Goal: Information Seeking & Learning: Compare options

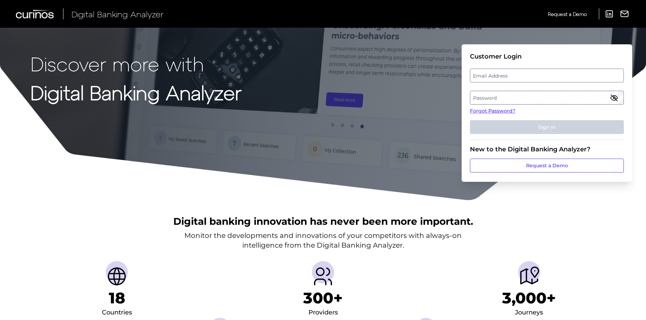
click at [442, 74] on label "Email Address" at bounding box center [547, 75] width 153 height 12
click at [442, 74] on input "email" at bounding box center [547, 76] width 154 height 14
type input "mike.trusty@zionsbancorp.com"
click at [442, 97] on label "Password" at bounding box center [547, 98] width 153 height 12
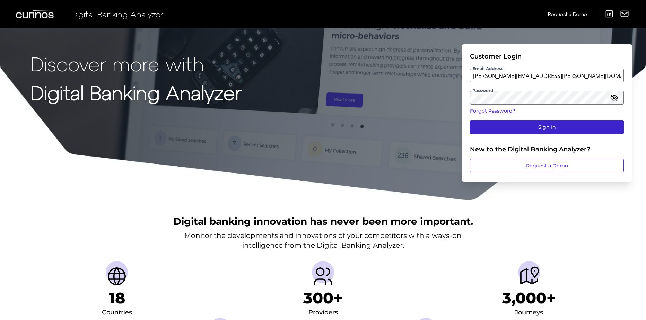
click at [442, 126] on button "Sign In" at bounding box center [547, 127] width 154 height 14
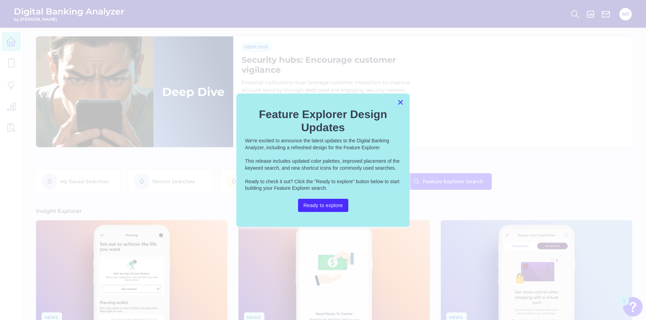
click at [400, 101] on button "×" at bounding box center [400, 102] width 7 height 11
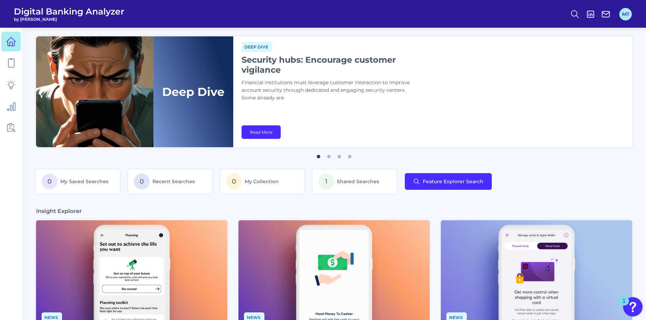
click at [442, 9] on button "MT" at bounding box center [626, 14] width 12 height 12
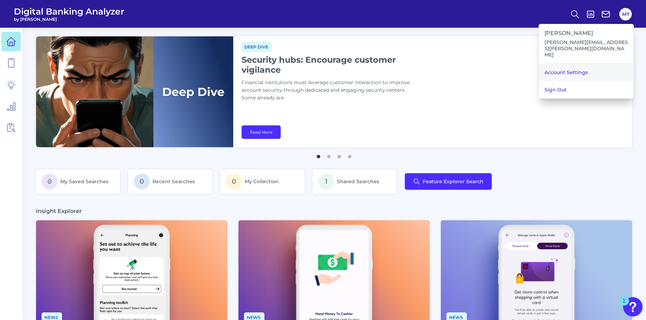
click at [442, 64] on link "Account Settings" at bounding box center [586, 72] width 95 height 17
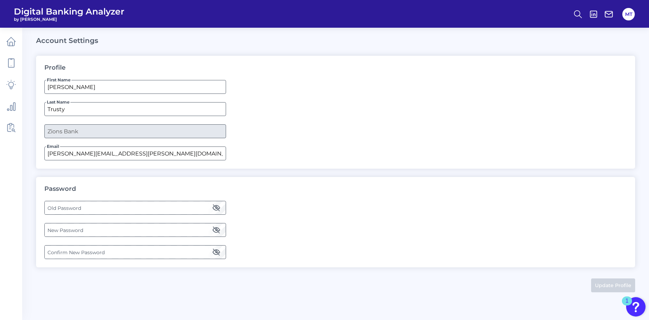
click at [93, 208] on label "Old Password" at bounding box center [135, 208] width 181 height 12
click at [216, 209] on icon "button" at bounding box center [216, 208] width 8 height 8
click at [61, 231] on label "New Password" at bounding box center [135, 230] width 181 height 12
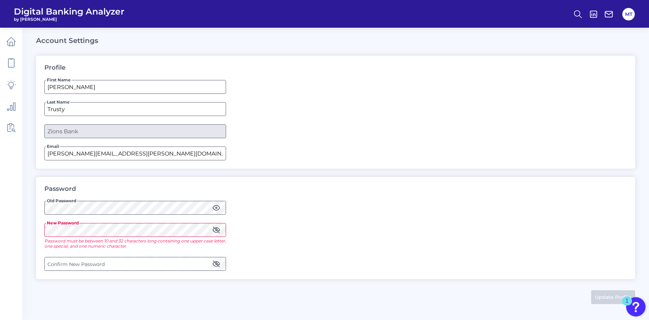
click at [34, 231] on main "Account Settings Profile First Name Mike Last Name Trusty Company Zions Bank Em…" at bounding box center [324, 160] width 649 height 320
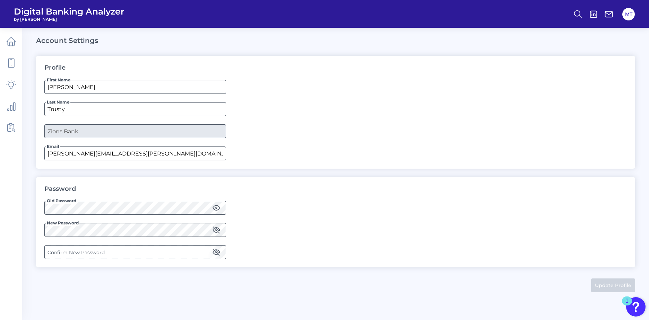
click at [219, 230] on icon "button" at bounding box center [216, 230] width 8 height 8
click at [87, 251] on label "Confirm New Password" at bounding box center [135, 252] width 181 height 12
click at [216, 253] on icon "button" at bounding box center [216, 252] width 6 height 6
click at [442, 265] on button "Update Profile" at bounding box center [613, 286] width 44 height 14
click at [14, 41] on icon at bounding box center [11, 42] width 10 height 10
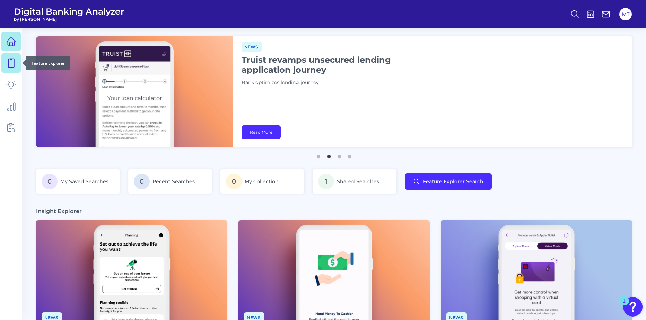
click at [12, 61] on icon at bounding box center [11, 63] width 10 height 10
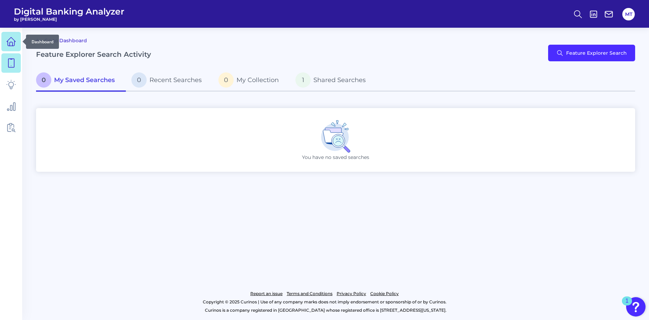
click at [10, 42] on icon at bounding box center [11, 42] width 10 height 10
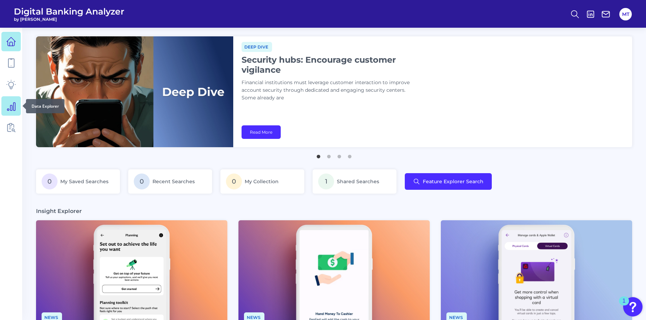
click at [10, 107] on icon at bounding box center [11, 107] width 8 height 8
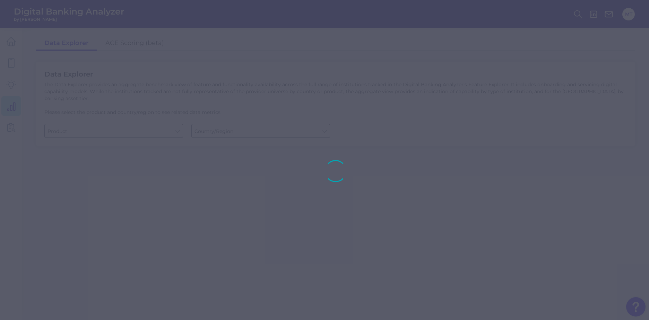
type input "Business Bank Account"
type input "United States"
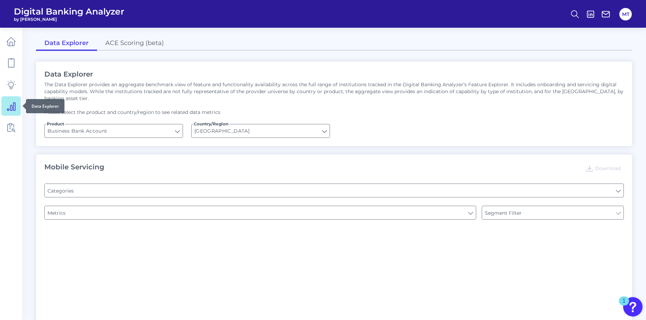
type input "Type of Institution"
type input "Login"
type input "Channel"
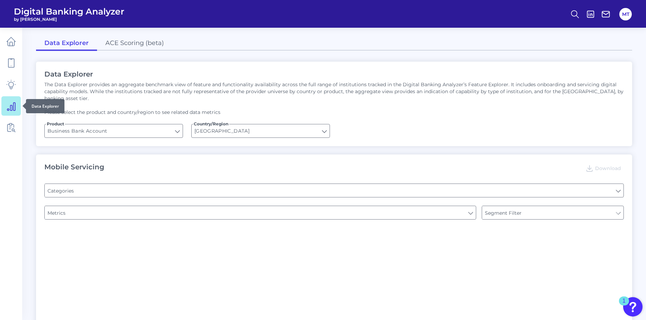
type input "Pre-login Features"
type input "Does it offer third-party single sign on?"
type input "Can you apply for the PRODUCT as a new to brand customer on ANY digital channel?"
type input "Upon opening the app are users immediately prompted to use Touch/Face ID to log…"
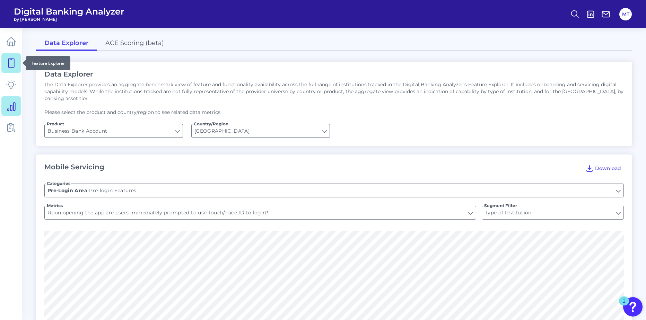
click at [13, 62] on icon at bounding box center [11, 63] width 10 height 10
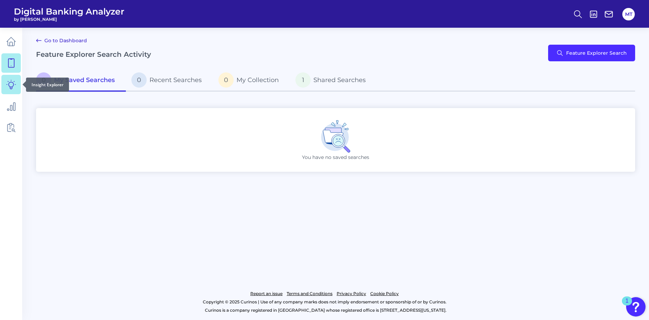
click at [11, 83] on icon at bounding box center [11, 85] width 10 height 10
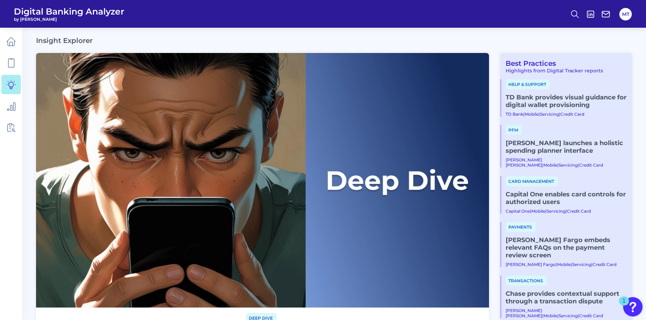
click at [442, 98] on link "TD Bank provides visual guidance for digital wallet provisioning" at bounding box center [566, 101] width 121 height 15
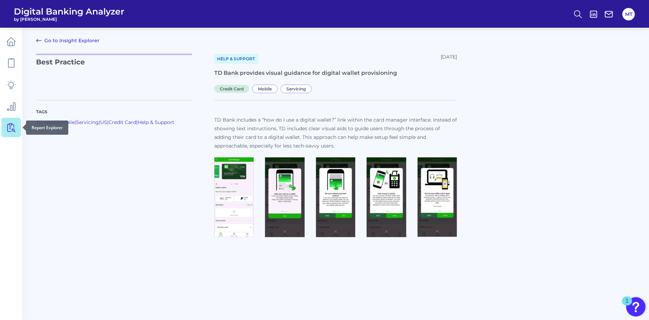
click at [10, 128] on icon at bounding box center [11, 128] width 10 height 10
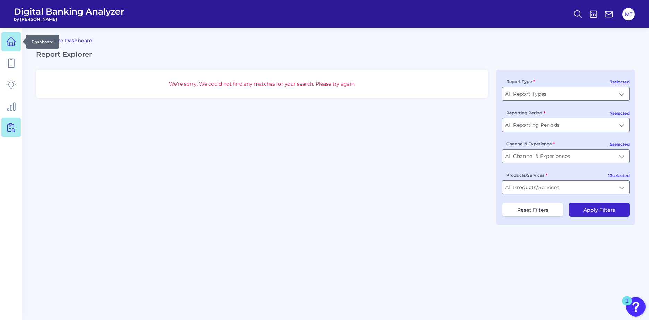
click at [12, 42] on icon at bounding box center [11, 44] width 3 height 4
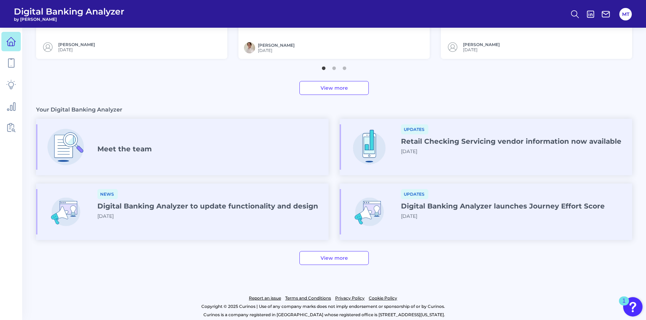
scroll to position [333, 0]
click at [258, 205] on h4 "Digital Banking Analyzer to update functionality and design" at bounding box center [207, 205] width 221 height 8
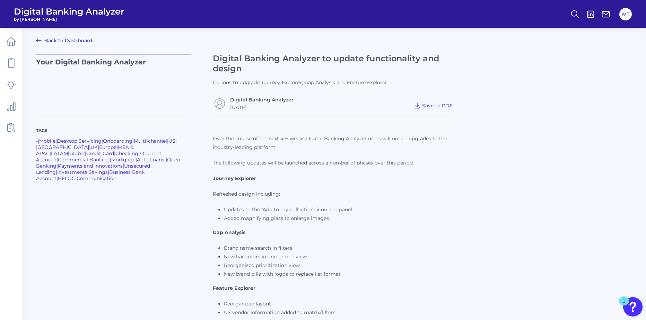
click at [268, 98] on link "Digital Banking Analyzer" at bounding box center [261, 100] width 63 height 6
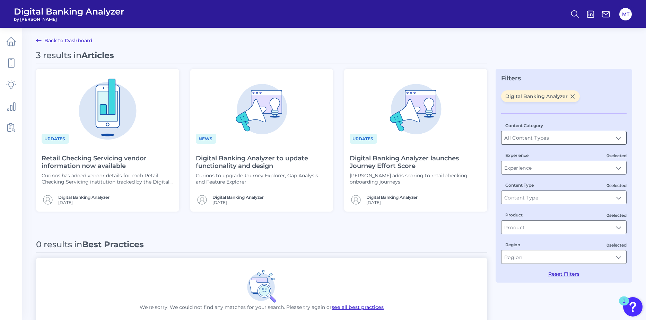
click at [442, 138] on input "All Content Types" at bounding box center [564, 137] width 125 height 13
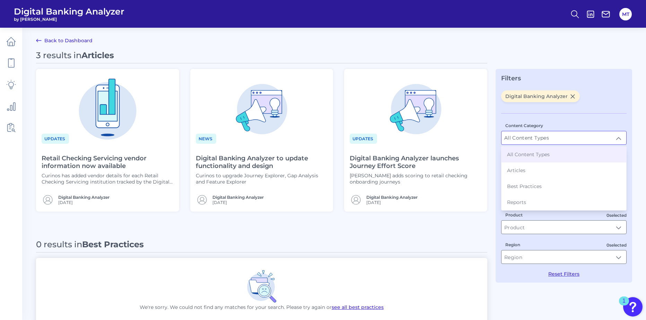
click at [442, 138] on input "All Content Types" at bounding box center [564, 137] width 125 height 13
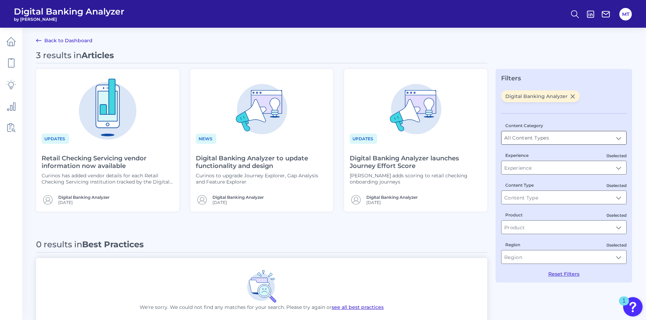
click at [442, 138] on input "All Content Types" at bounding box center [564, 137] width 125 height 13
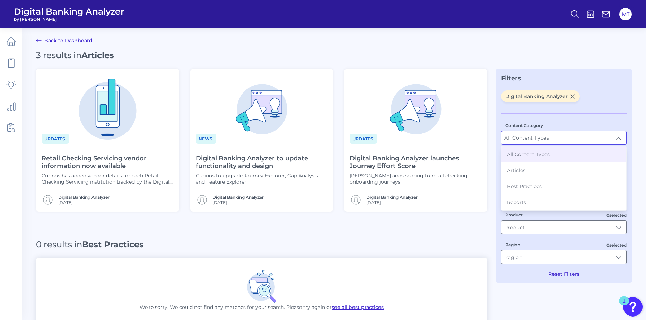
click at [442, 138] on input "All Content Types" at bounding box center [564, 137] width 125 height 13
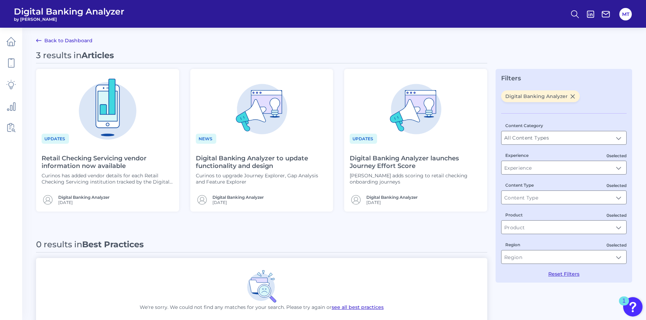
click at [286, 234] on div "3 results in Articles Updates Retail Checking Servicing vendor information now …" at bounding box center [262, 262] width 452 height 424
click at [107, 216] on div "3 results in Articles Updates Retail Checking Servicing vendor information now …" at bounding box center [262, 262] width 452 height 424
click at [44, 11] on span "Digital Banking Analyzer" at bounding box center [69, 11] width 111 height 10
click at [11, 63] on icon at bounding box center [11, 63] width 10 height 10
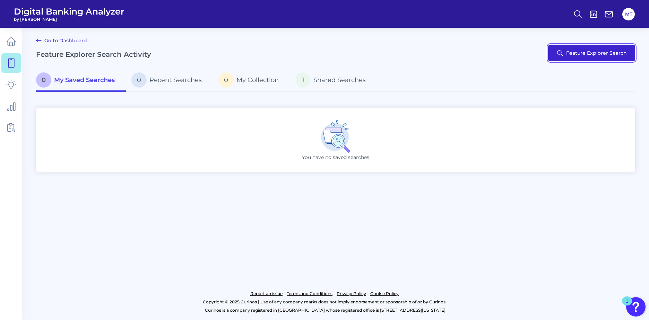
click at [442, 52] on button "Feature Explorer Search" at bounding box center [591, 53] width 87 height 17
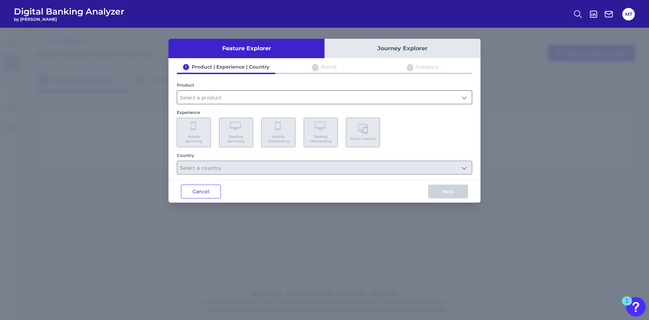
drag, startPoint x: 201, startPoint y: 101, endPoint x: 198, endPoint y: 96, distance: 5.1
click at [199, 98] on input "text" at bounding box center [324, 97] width 295 height 13
click at [205, 101] on input "text" at bounding box center [324, 97] width 295 height 13
click at [202, 95] on input "text" at bounding box center [324, 97] width 295 height 13
click at [360, 49] on button "Journey Explorer" at bounding box center [403, 48] width 156 height 19
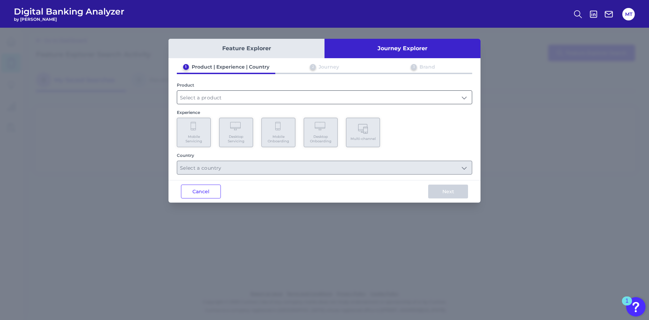
click at [203, 93] on input "text" at bounding box center [324, 97] width 295 height 13
click at [311, 201] on div "Cancel Next" at bounding box center [325, 191] width 312 height 23
drag, startPoint x: 513, startPoint y: 78, endPoint x: 507, endPoint y: 74, distance: 7.9
click at [442, 74] on div "Feature Explorer Journey Explorer 1 Product | Experience | Country 2 Journey 3 …" at bounding box center [324, 174] width 649 height 293
click at [442, 13] on icon at bounding box center [578, 14] width 10 height 10
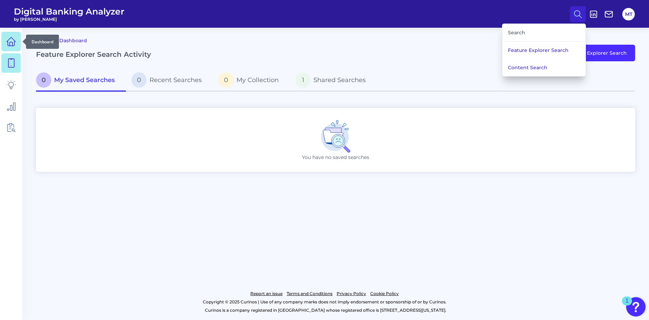
click at [12, 41] on icon at bounding box center [11, 42] width 10 height 10
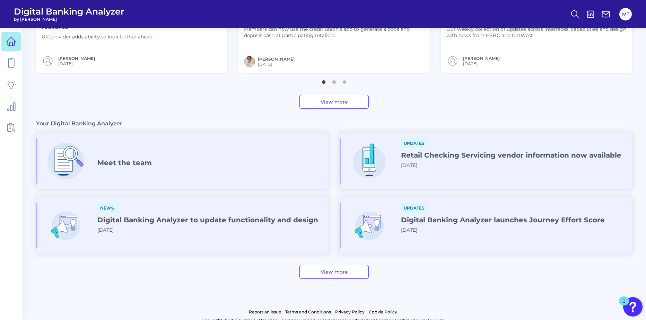
scroll to position [336, 0]
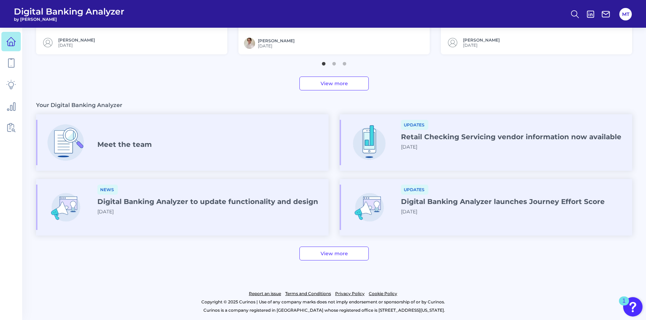
click at [127, 202] on h4 "Digital Banking Analyzer to update functionality and design" at bounding box center [207, 202] width 221 height 8
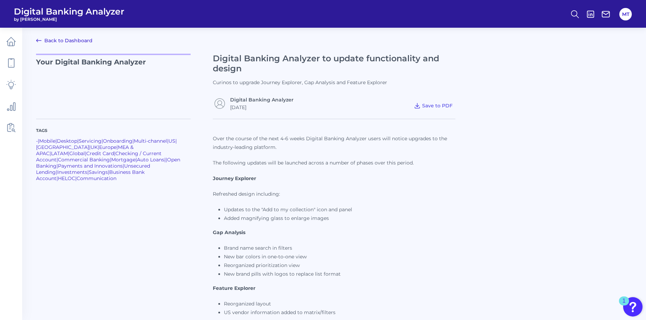
click at [291, 56] on h1 "Digital Banking Analyzer to update functionality and design" at bounding box center [334, 64] width 243 height 20
click at [256, 102] on link "Digital Banking Analyzer" at bounding box center [261, 100] width 63 height 6
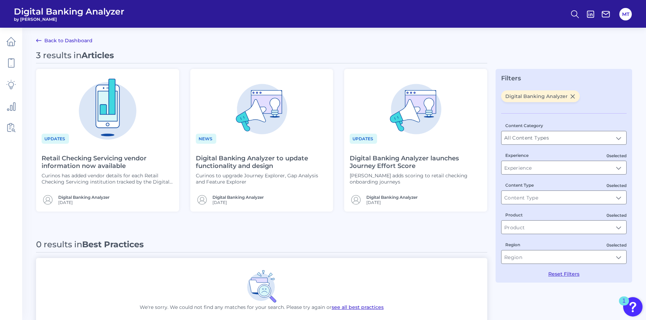
click at [442, 97] on span "Digital Banking Analyzer" at bounding box center [541, 97] width 79 height 12
click at [11, 41] on icon at bounding box center [11, 42] width 10 height 10
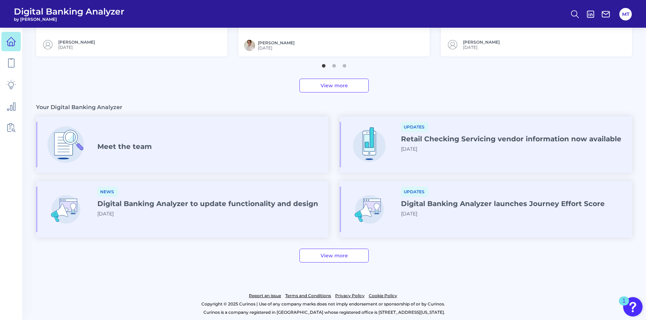
scroll to position [336, 0]
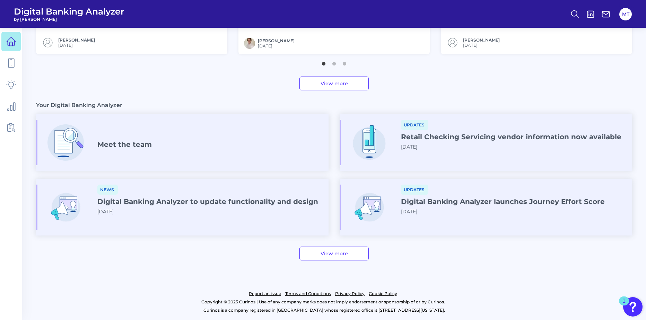
click at [442, 200] on h4 "Digital Banking Analyzer launches Journey Effort Score" at bounding box center [503, 202] width 204 height 8
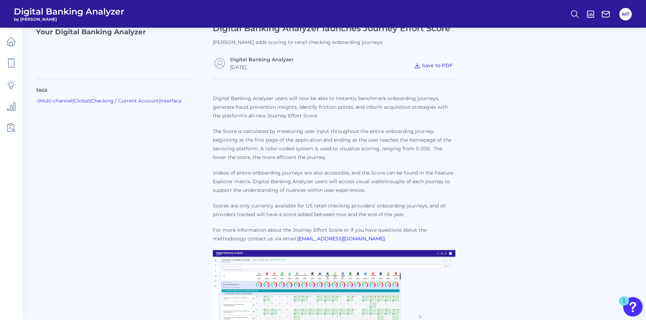
scroll to position [10, 0]
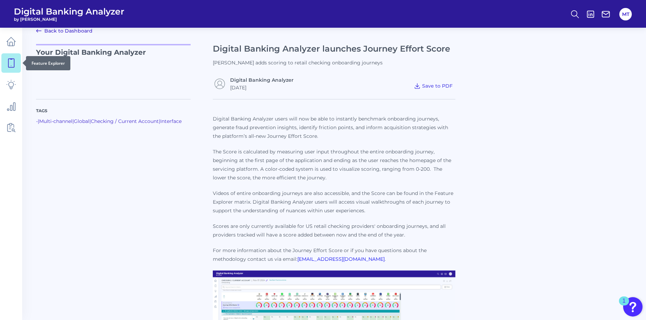
click at [9, 60] on icon at bounding box center [11, 63] width 10 height 10
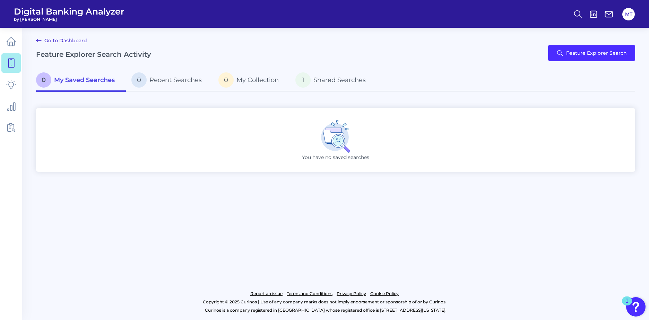
click at [278, 48] on div "Go to Dashboard Feature Explorer Search Activity Feature Explorer Search" at bounding box center [335, 52] width 599 height 33
click at [442, 53] on button "Feature Explorer Search" at bounding box center [591, 53] width 87 height 17
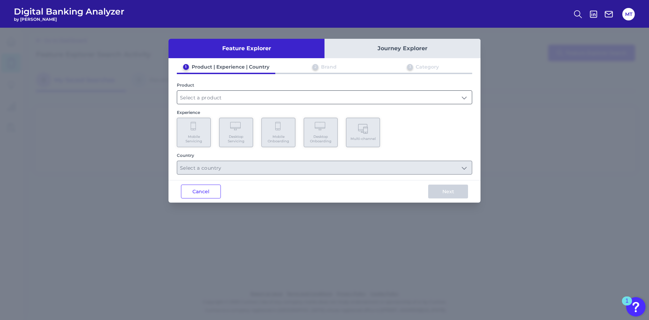
click at [183, 98] on input "text" at bounding box center [324, 97] width 295 height 13
click at [234, 112] on span "Business Bank Account" at bounding box center [211, 114] width 57 height 6
type input "Business Bank Account"
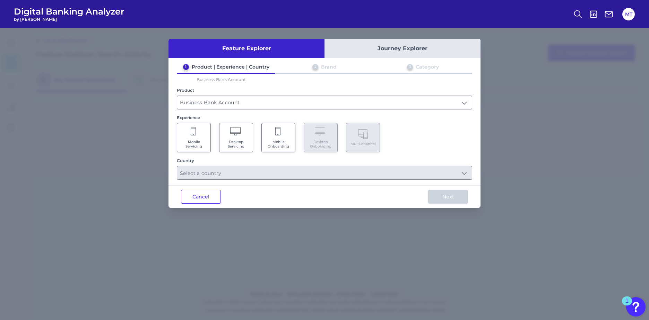
click at [199, 136] on Servicing "Mobile Servicing" at bounding box center [194, 137] width 34 height 29
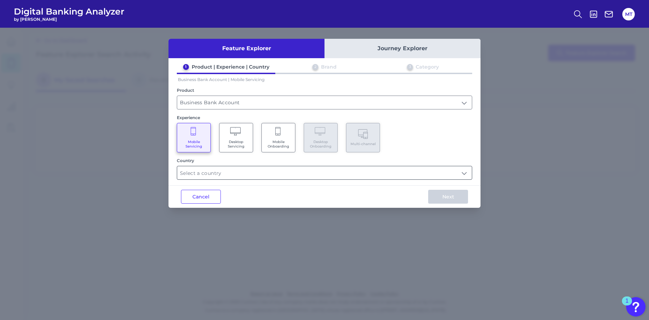
click at [264, 174] on input "text" at bounding box center [324, 172] width 295 height 13
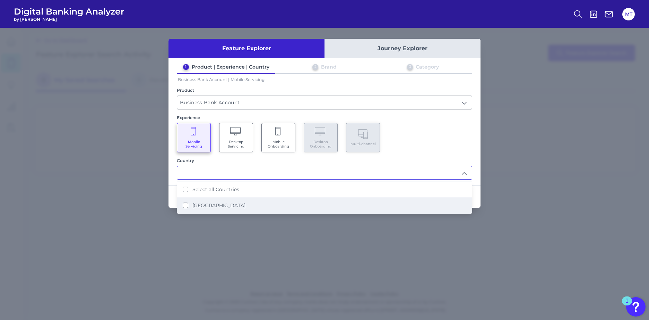
click at [222, 205] on label "United States" at bounding box center [218, 206] width 53 height 6
type input "Select all Countries"
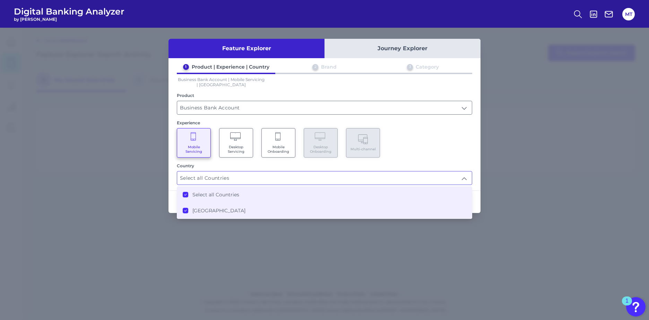
click at [442, 159] on div "1 Product | Experience | Country 2 Brand 3 Category Business Bank Account | Mob…" at bounding box center [325, 124] width 312 height 121
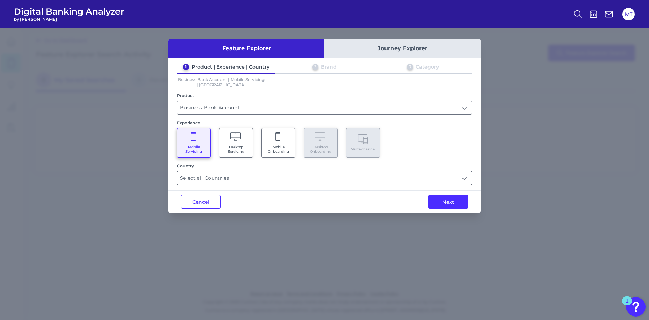
click at [254, 182] on input "Select all Countries" at bounding box center [324, 178] width 295 height 13
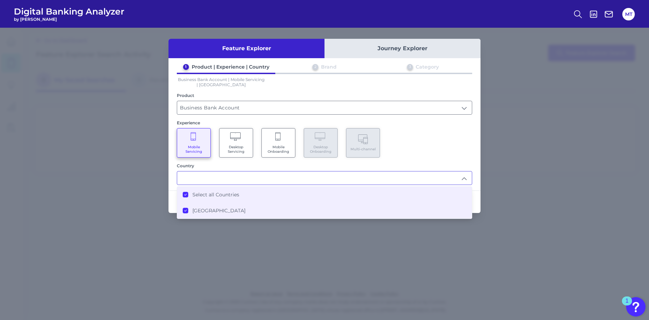
click at [207, 210] on label "United States" at bounding box center [218, 211] width 53 height 6
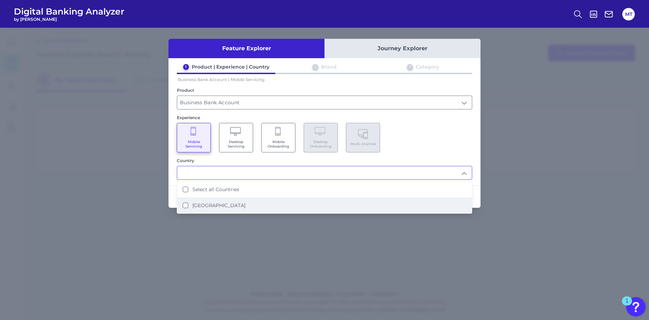
click at [207, 206] on label "United States" at bounding box center [218, 206] width 53 height 6
type input "Select all Countries"
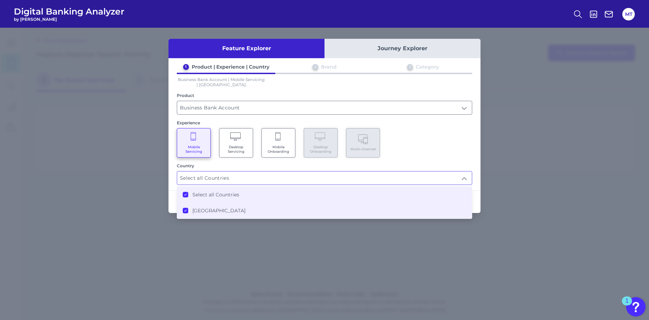
click at [242, 180] on input "Select all Countries" at bounding box center [324, 178] width 295 height 13
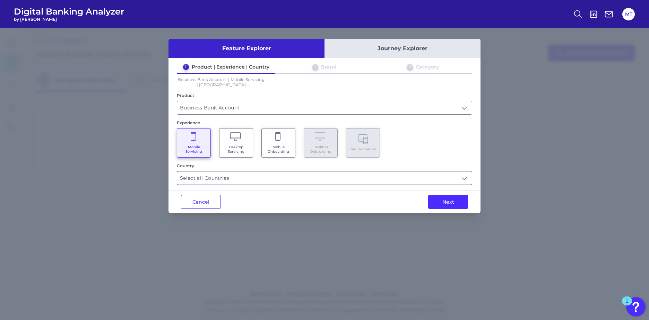
click at [196, 179] on input "Select all Countries" at bounding box center [324, 178] width 295 height 13
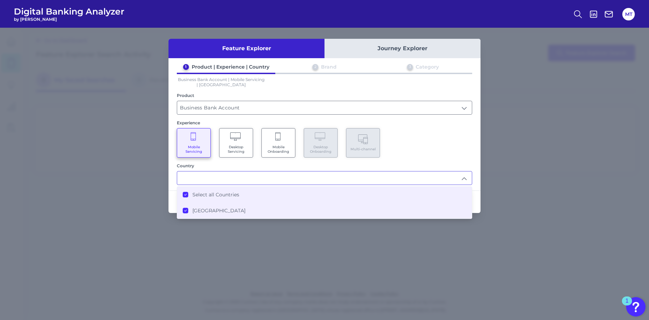
click at [184, 191] on li "Select all Countries" at bounding box center [324, 195] width 295 height 16
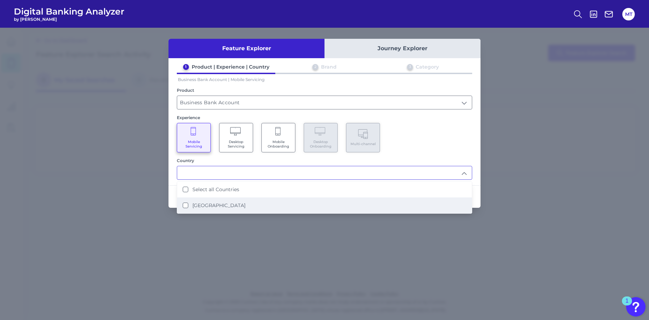
click at [186, 205] on States "United States" at bounding box center [186, 206] width 6 height 6
type input "Select all Countries"
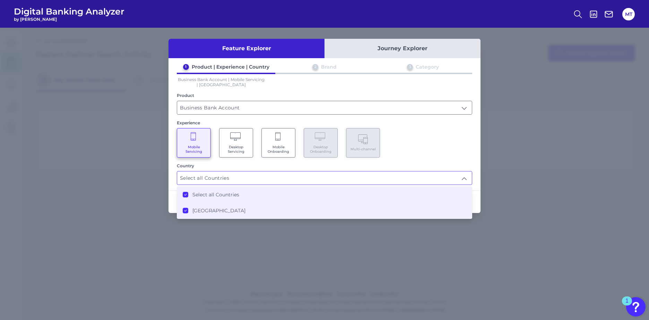
click at [442, 205] on div "Next" at bounding box center [448, 202] width 65 height 22
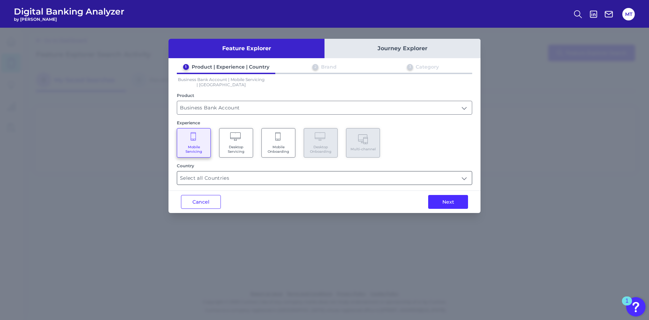
click at [206, 177] on input "Select all Countries" at bounding box center [324, 178] width 295 height 13
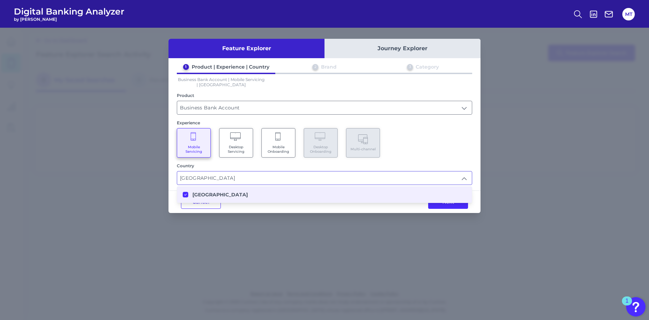
drag, startPoint x: 411, startPoint y: 252, endPoint x: 421, endPoint y: 240, distance: 16.0
click at [412, 248] on div "Feature Explorer Journey Explorer 1 Product | Experience | Country 2 Brand 3 Ca…" at bounding box center [324, 174] width 649 height 293
type input "Select all Countries"
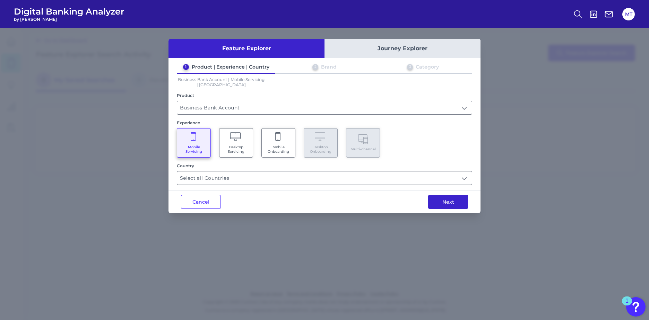
click at [442, 202] on button "Next" at bounding box center [448, 202] width 40 height 14
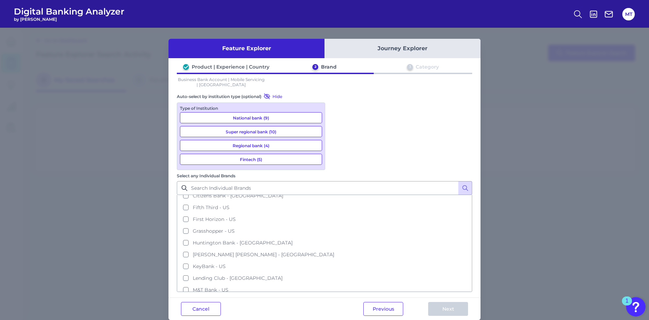
scroll to position [103, 0]
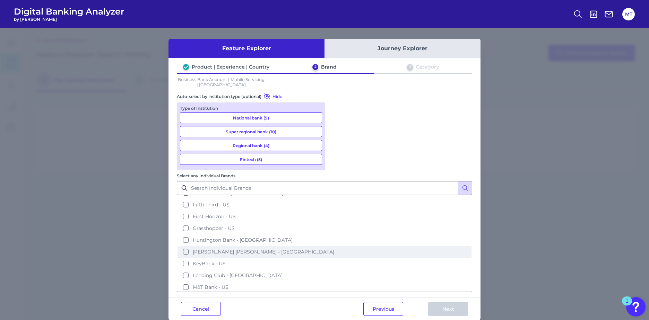
click at [337, 246] on button "JP Morgan Chase - US" at bounding box center [325, 252] width 294 height 12
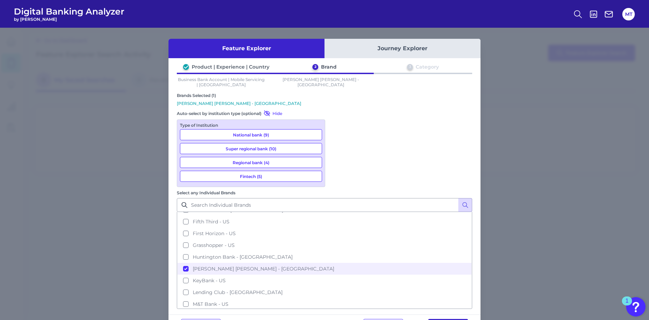
click at [442, 265] on button "Next" at bounding box center [448, 326] width 40 height 14
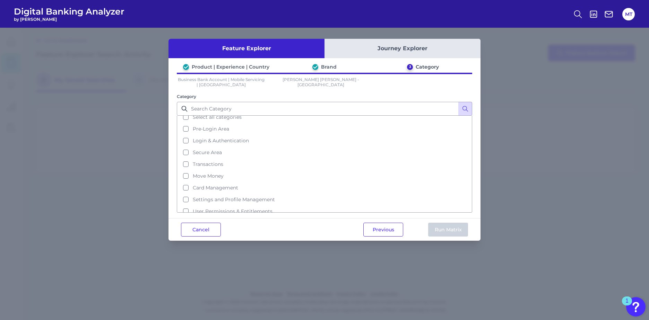
scroll to position [0, 0]
click at [214, 181] on span "Move Money" at bounding box center [208, 181] width 31 height 6
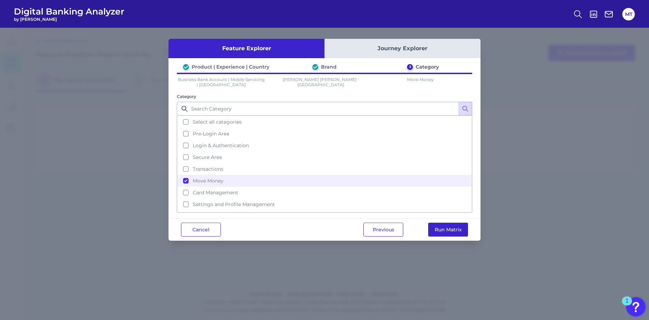
click at [442, 229] on button "Run Matrix" at bounding box center [448, 230] width 40 height 14
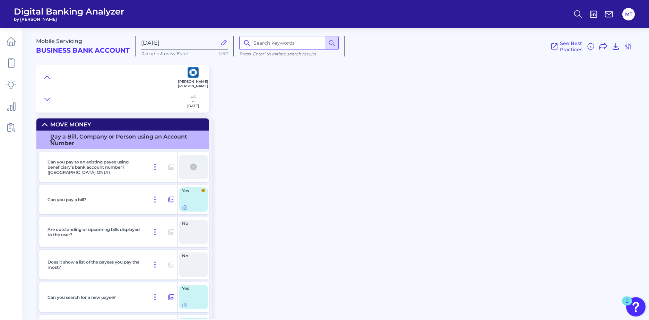
click at [266, 45] on input at bounding box center [289, 43] width 100 height 14
click at [332, 42] on icon at bounding box center [331, 43] width 7 height 7
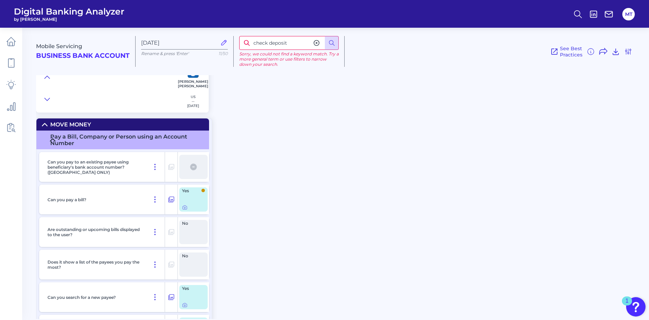
drag, startPoint x: 294, startPoint y: 43, endPoint x: 247, endPoint y: 44, distance: 47.5
click at [247, 44] on div "check deposit" at bounding box center [289, 43] width 100 height 14
type input "check"
click at [331, 44] on icon at bounding box center [331, 43] width 7 height 7
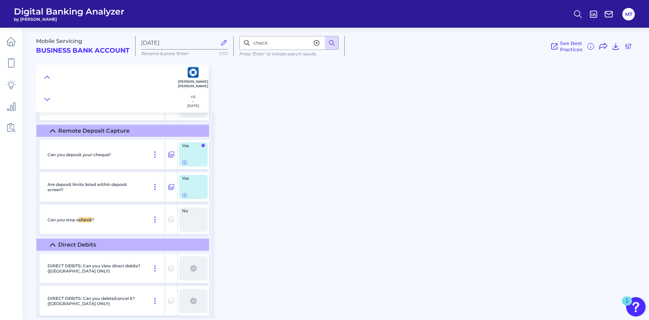
scroll to position [1683, 0]
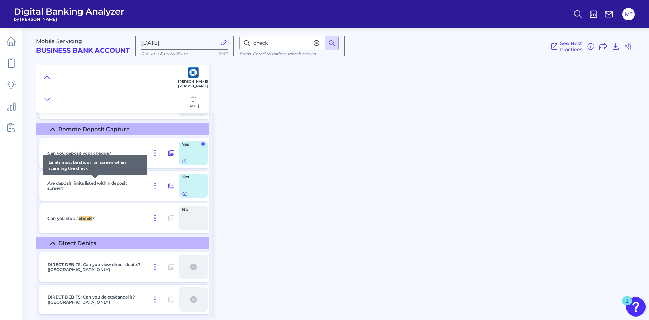
click at [116, 184] on p "Are deposit limits listed within deposit screen?" at bounding box center [95, 186] width 95 height 10
click at [192, 182] on div "Yes" at bounding box center [193, 186] width 28 height 24
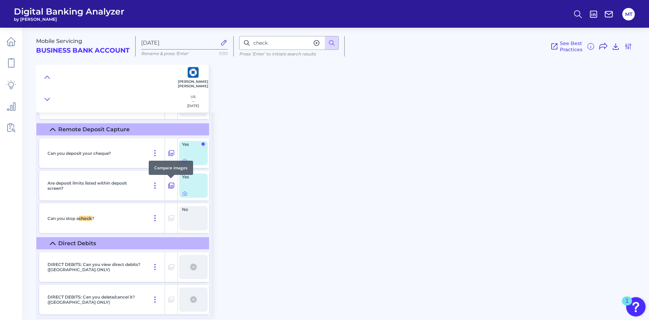
click at [171, 186] on icon at bounding box center [171, 186] width 7 height 8
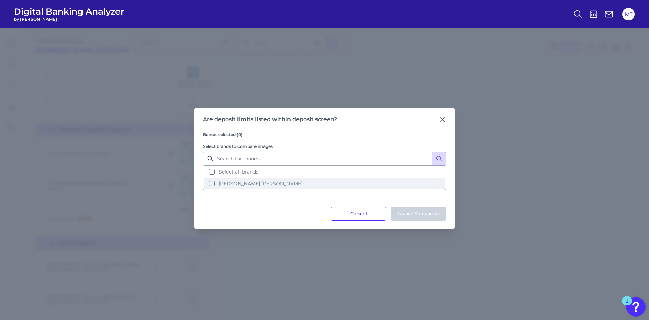
click at [215, 183] on button "[PERSON_NAME] [PERSON_NAME]" at bounding box center [325, 184] width 242 height 12
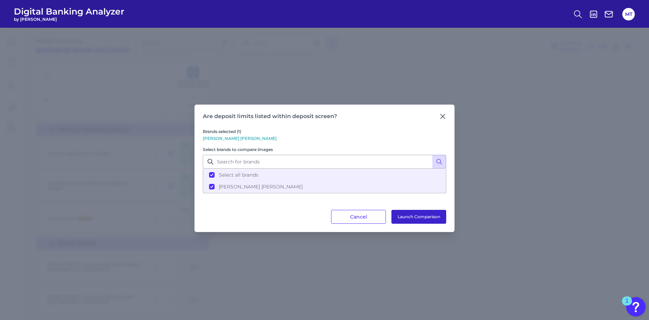
click at [405, 217] on button "Launch Comparison" at bounding box center [419, 217] width 55 height 14
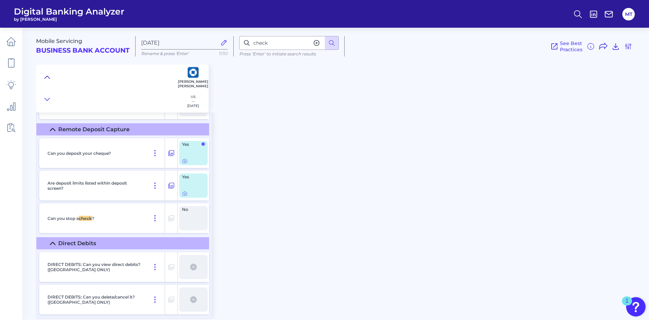
click at [46, 78] on icon at bounding box center [47, 77] width 6 height 7
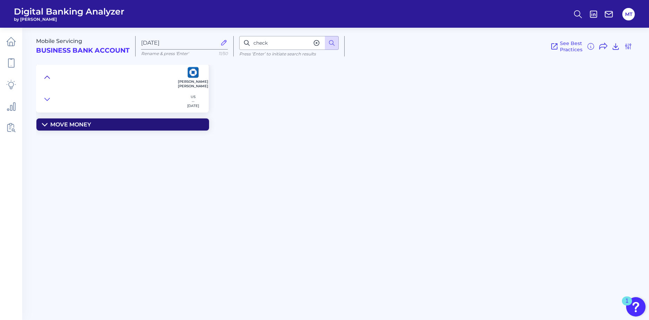
scroll to position [0, 0]
click at [46, 78] on icon at bounding box center [47, 77] width 6 height 7
click at [44, 97] on icon at bounding box center [47, 99] width 6 height 7
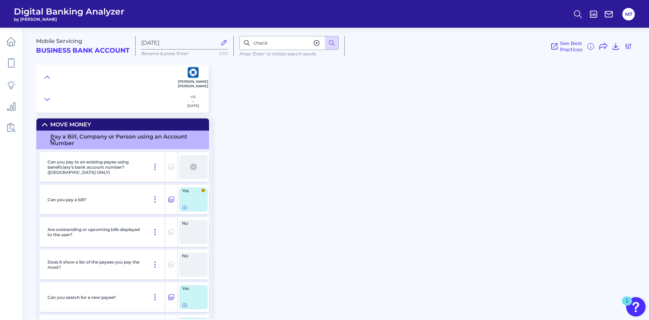
click at [9, 179] on nav at bounding box center [11, 174] width 22 height 293
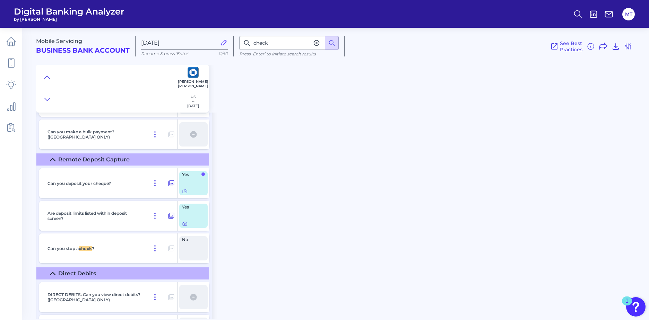
scroll to position [1683, 0]
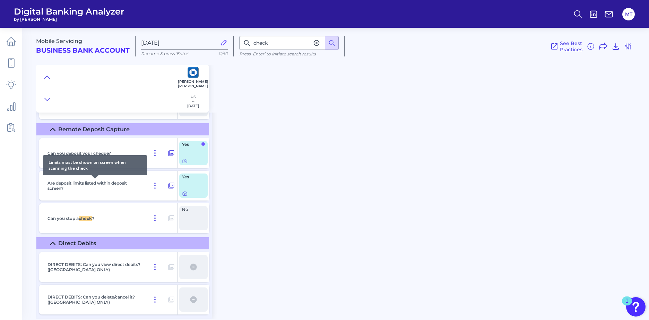
click at [106, 183] on p "Are deposit limits listed within deposit screen?" at bounding box center [95, 186] width 95 height 10
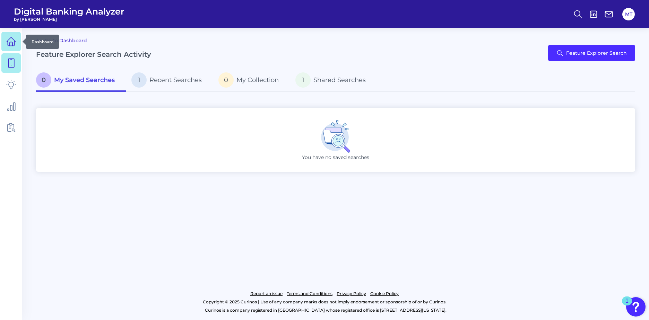
click at [9, 42] on icon at bounding box center [11, 42] width 10 height 10
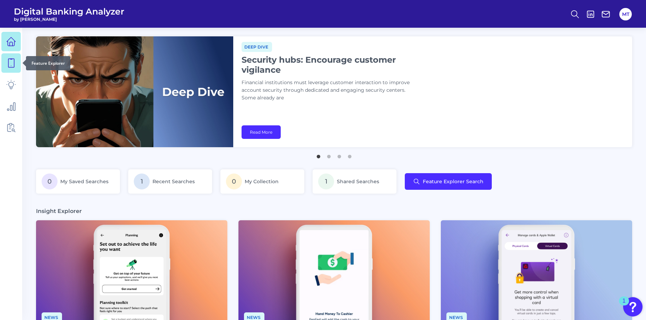
click at [10, 63] on icon at bounding box center [11, 63] width 10 height 10
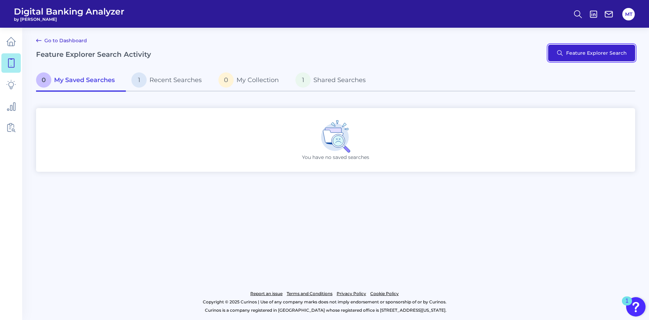
click at [442, 55] on button "Feature Explorer Search" at bounding box center [591, 53] width 87 height 17
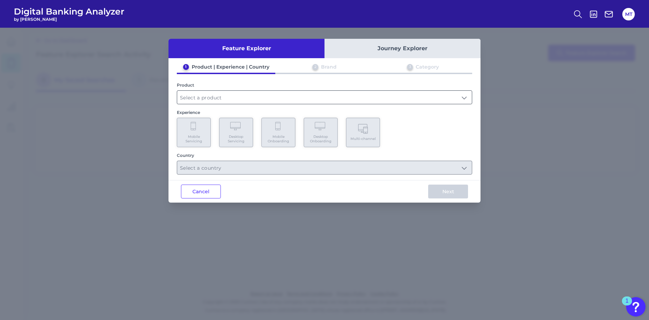
click at [201, 95] on input "text" at bounding box center [324, 97] width 295 height 13
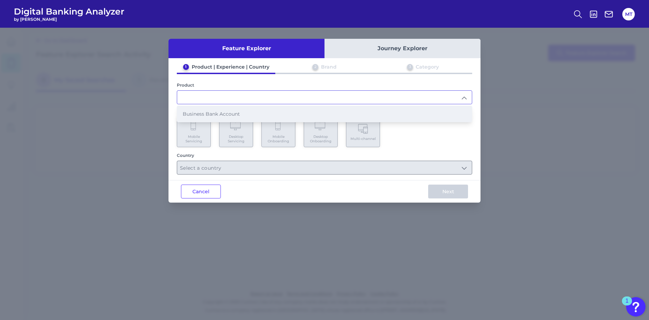
click at [204, 112] on span "Business Bank Account" at bounding box center [211, 114] width 57 height 6
type input "Business Bank Account"
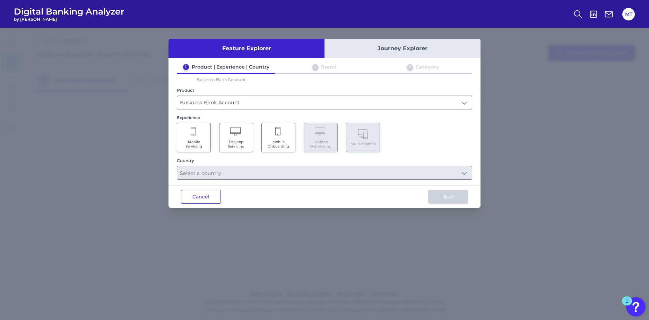
click at [234, 136] on icon at bounding box center [236, 132] width 12 height 10
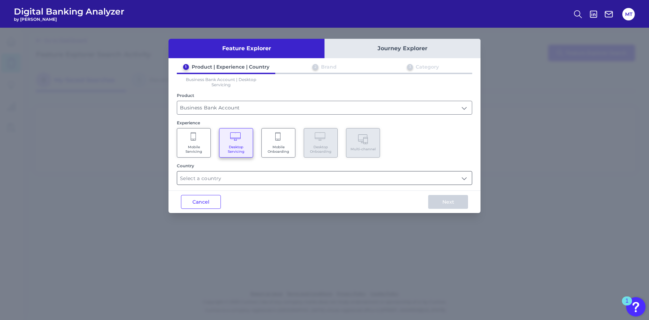
click at [239, 175] on input "text" at bounding box center [324, 178] width 295 height 13
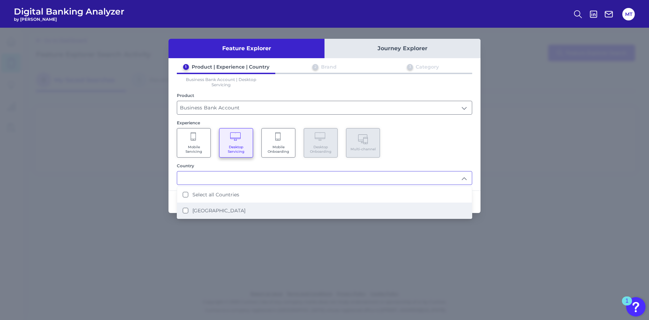
click at [187, 212] on States "United States" at bounding box center [186, 211] width 6 height 6
type input "Select all Countries"
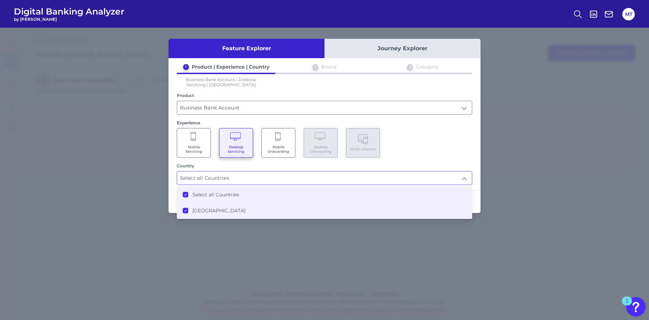
click at [435, 177] on input "Select all Countries" at bounding box center [324, 178] width 295 height 13
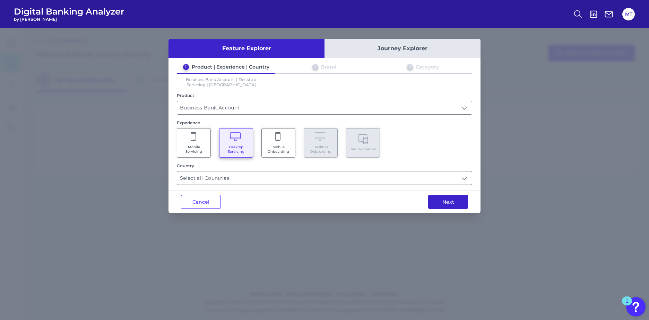
click at [442, 200] on button "Next" at bounding box center [448, 202] width 40 height 14
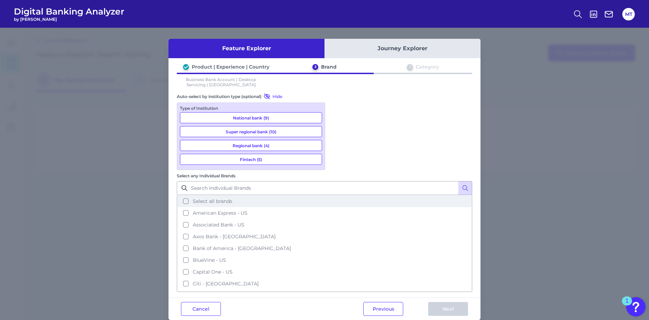
click at [341, 196] on button "Select all brands" at bounding box center [325, 202] width 294 height 12
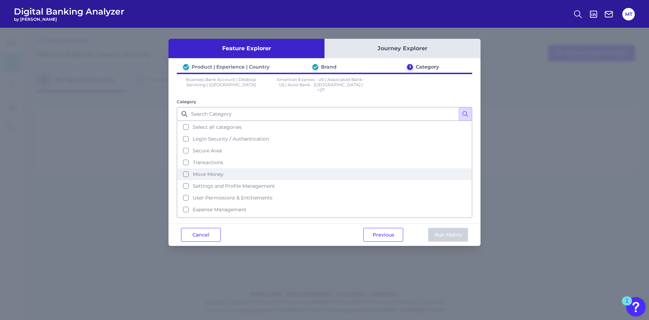
click at [187, 169] on button "Move Money" at bounding box center [325, 175] width 294 height 12
click at [442, 230] on button "Run Matrix" at bounding box center [448, 235] width 40 height 14
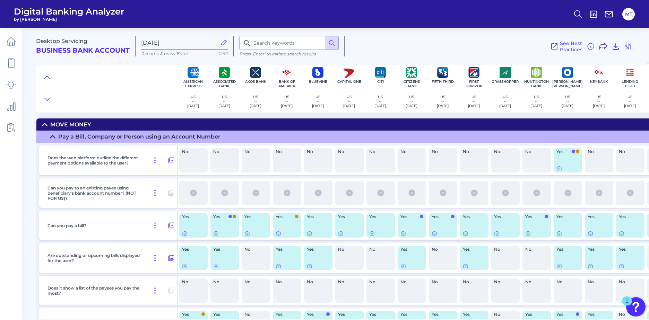
scroll to position [1082, 0]
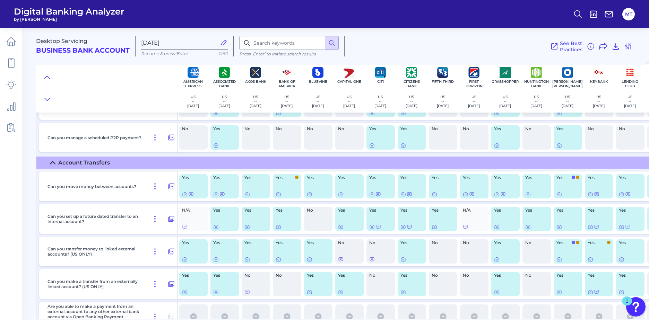
drag, startPoint x: 646, startPoint y: 130, endPoint x: 651, endPoint y: 140, distance: 11.0
click at [442, 140] on html "Digital Banking Analyzer by Curinos MT Desktop Servicing Business Bank Account …" at bounding box center [324, 160] width 649 height 320
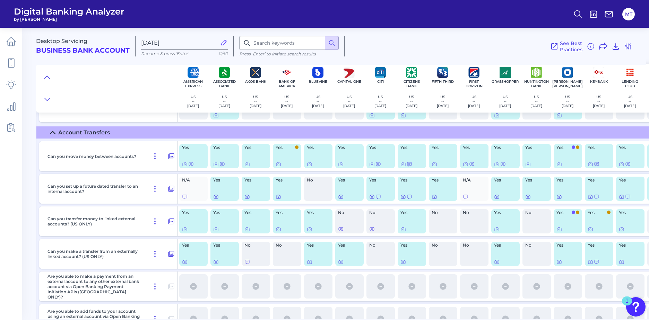
scroll to position [0, 0]
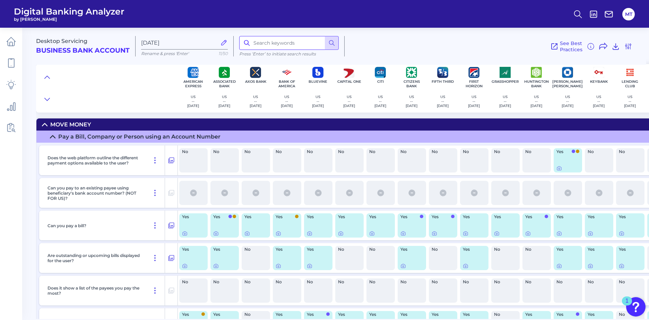
click at [271, 44] on input at bounding box center [289, 43] width 100 height 14
type input "check"
click at [331, 44] on icon at bounding box center [331, 43] width 7 height 7
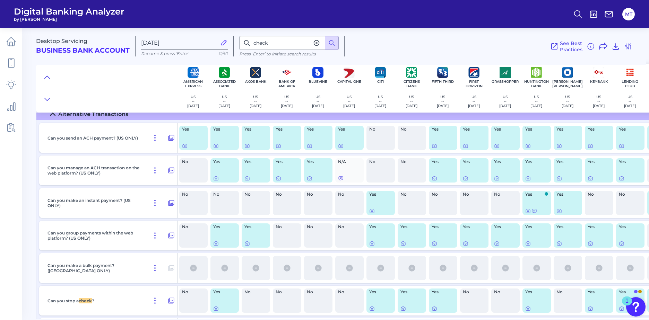
scroll to position [1817, 0]
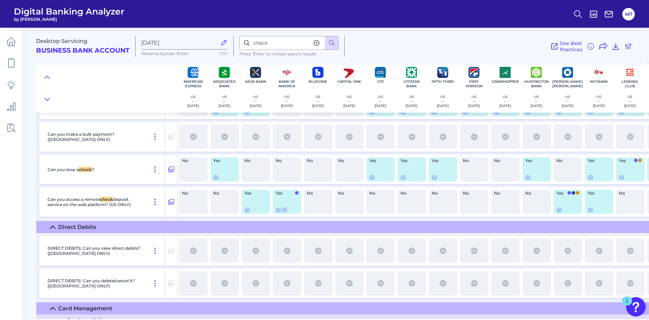
click at [260, 205] on div "Yes" at bounding box center [256, 202] width 28 height 24
click at [284, 200] on div "Yes" at bounding box center [287, 202] width 28 height 24
click at [171, 203] on icon at bounding box center [171, 202] width 7 height 8
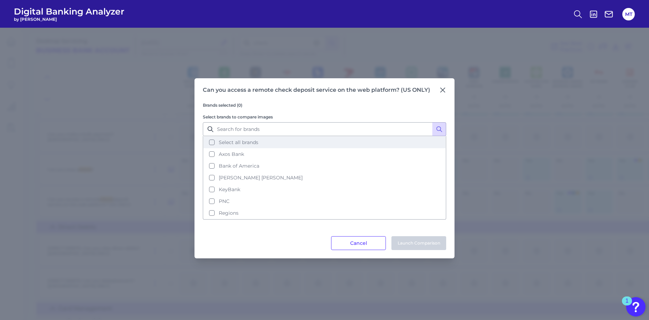
click at [209, 144] on button "Select all brands" at bounding box center [325, 143] width 242 height 12
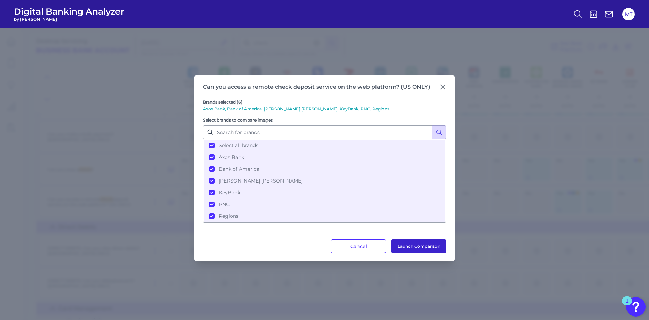
click at [414, 244] on button "Launch Comparison" at bounding box center [419, 247] width 55 height 14
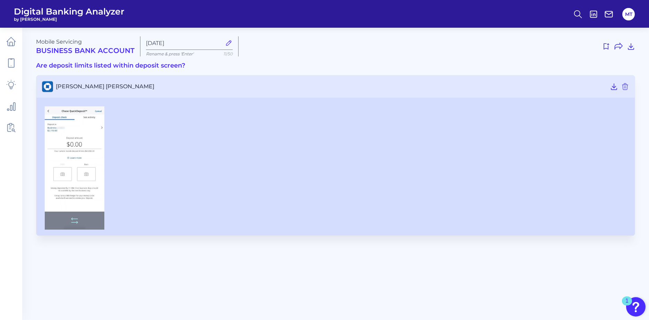
click at [84, 131] on img at bounding box center [75, 167] width 60 height 123
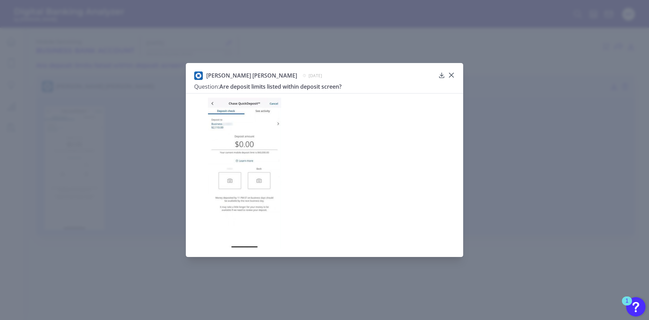
click at [239, 172] on img at bounding box center [244, 173] width 73 height 151
click at [249, 109] on img at bounding box center [244, 173] width 73 height 151
click at [279, 122] on img at bounding box center [244, 173] width 73 height 151
click at [450, 74] on icon at bounding box center [451, 75] width 7 height 7
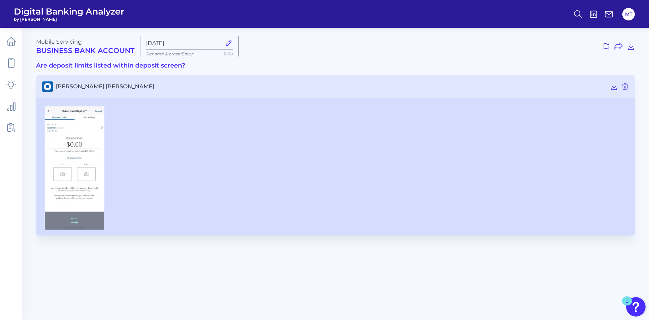
click at [63, 131] on img at bounding box center [75, 167] width 60 height 123
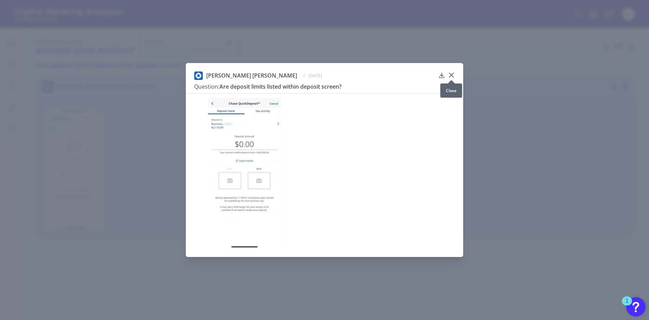
click at [453, 76] on icon at bounding box center [451, 75] width 7 height 7
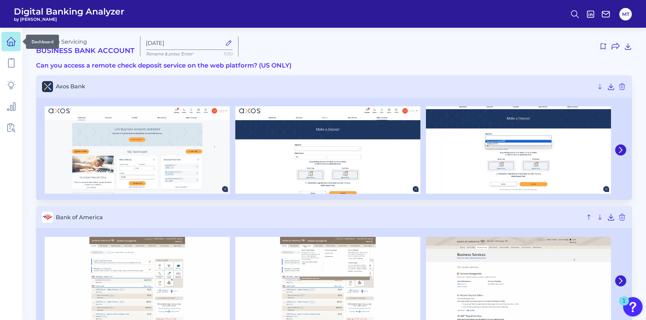
click at [12, 41] on icon at bounding box center [11, 42] width 10 height 10
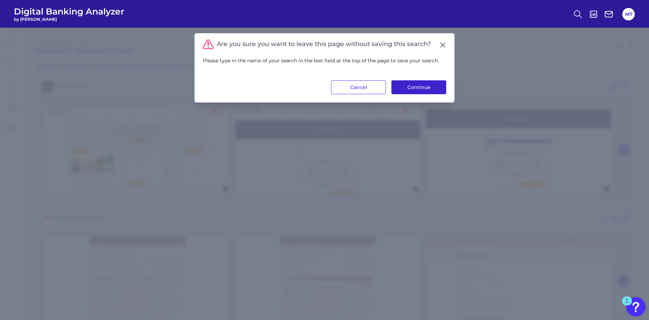
click at [416, 85] on button "Continue" at bounding box center [419, 87] width 55 height 14
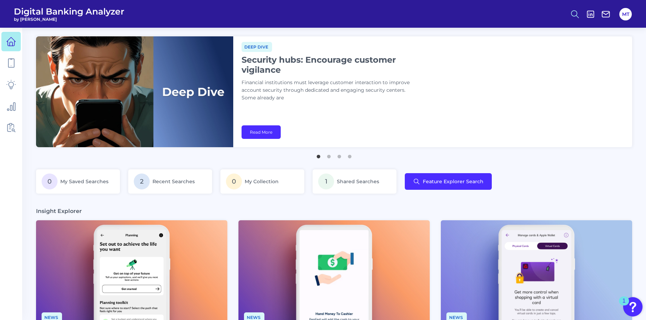
click at [574, 15] on icon at bounding box center [576, 14] width 10 height 10
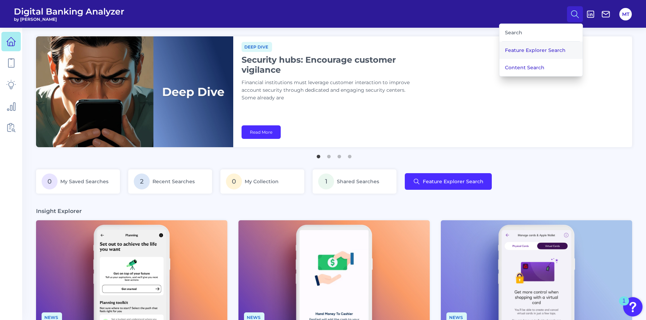
click at [528, 50] on button "Feature Explorer Search" at bounding box center [541, 50] width 83 height 17
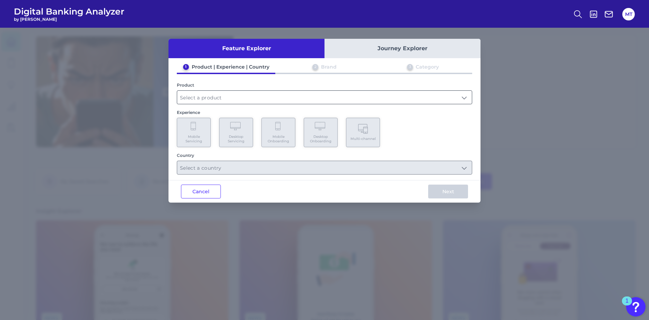
click at [203, 100] on input "text" at bounding box center [324, 97] width 295 height 13
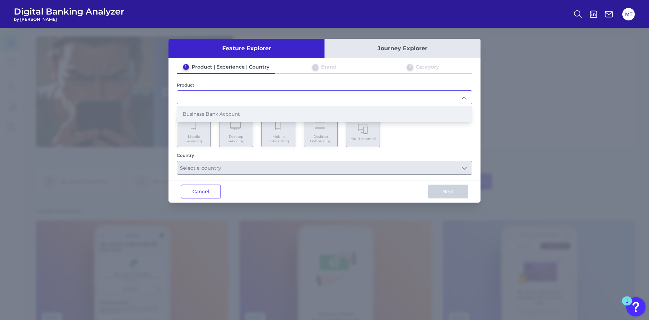
click at [203, 114] on span "Business Bank Account" at bounding box center [211, 114] width 57 height 6
type input "Business Bank Account"
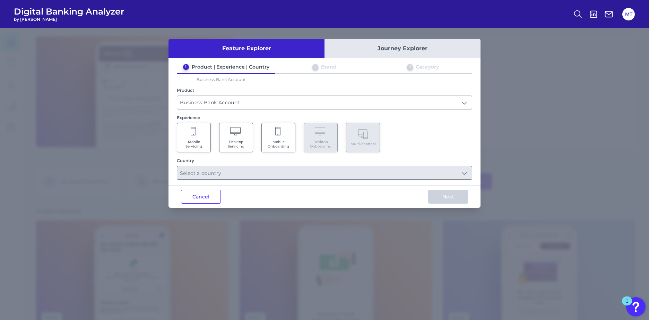
click at [195, 135] on icon at bounding box center [194, 132] width 6 height 10
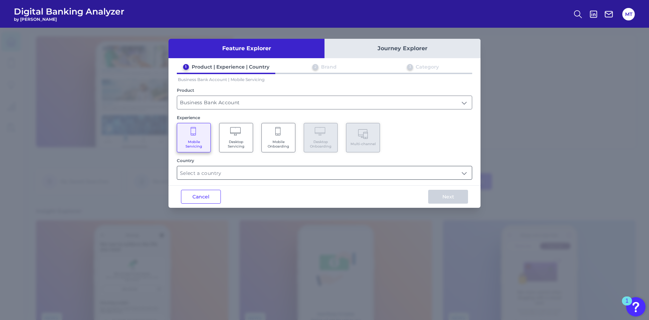
click at [257, 178] on input "text" at bounding box center [324, 172] width 295 height 13
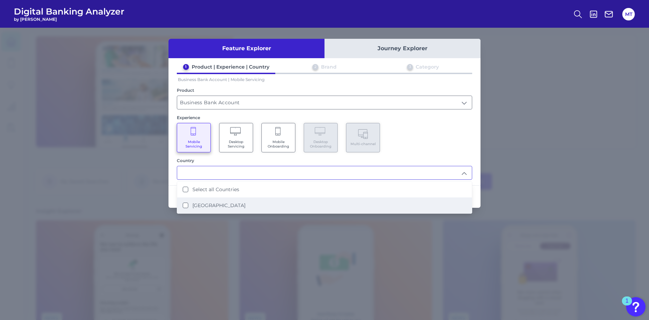
click at [212, 201] on li "United States" at bounding box center [324, 206] width 295 height 16
type input "Select all Countries"
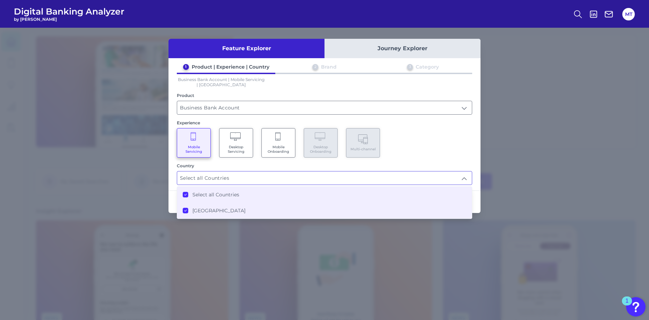
scroll to position [0, 0]
click at [440, 176] on input "Select all Countries" at bounding box center [324, 178] width 295 height 13
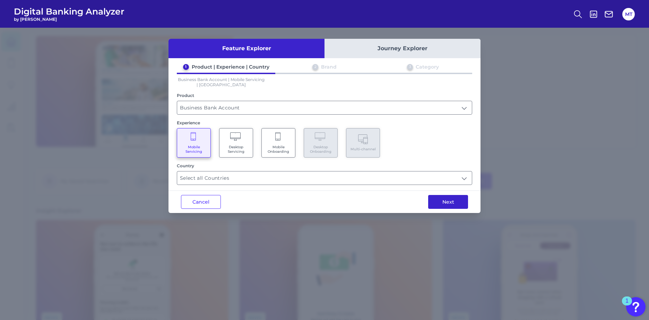
click at [453, 198] on button "Next" at bounding box center [448, 202] width 40 height 14
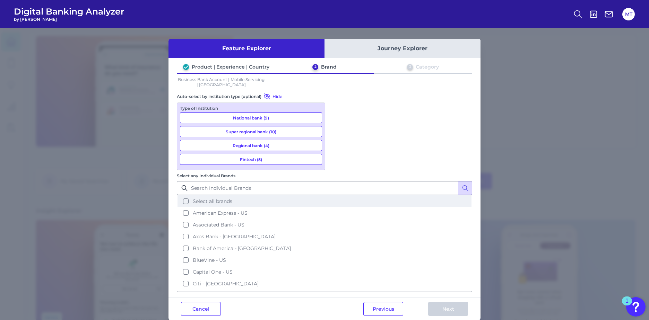
click at [336, 196] on button "Select all brands" at bounding box center [325, 202] width 294 height 12
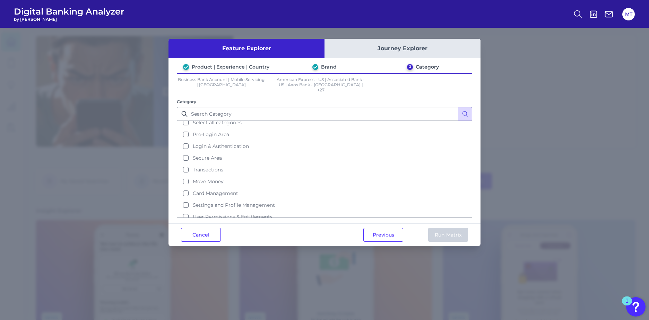
scroll to position [0, 0]
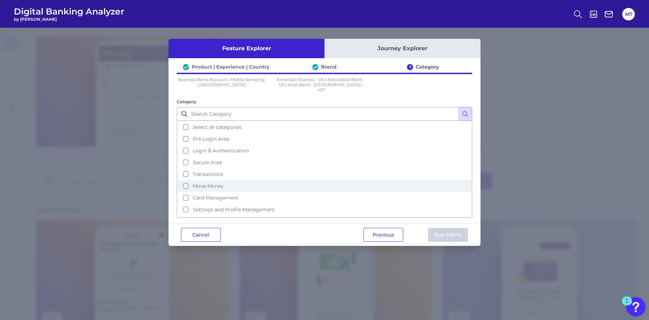
click at [184, 181] on button "Move Money" at bounding box center [325, 186] width 294 height 12
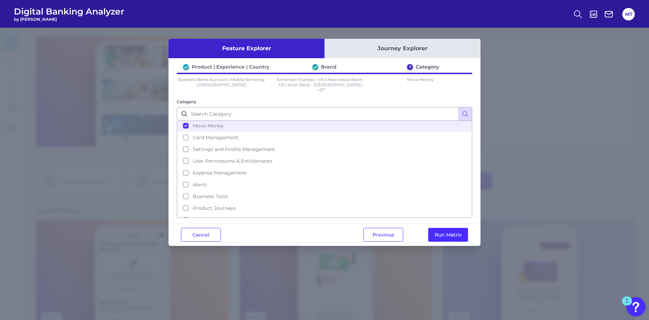
scroll to position [69, 0]
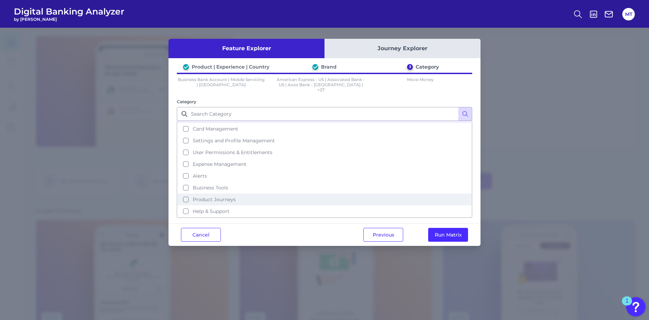
click at [186, 195] on button "Product Journeys" at bounding box center [325, 200] width 294 height 12
click at [446, 229] on button "Run Matrix" at bounding box center [448, 235] width 40 height 14
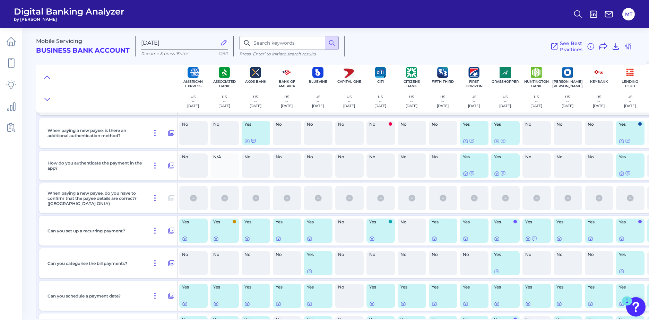
scroll to position [267, 0]
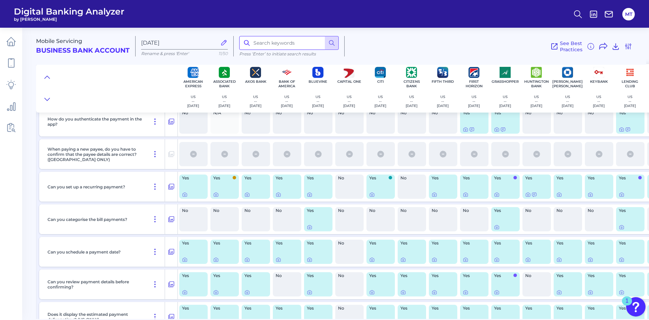
click at [301, 42] on input at bounding box center [289, 43] width 100 height 14
type input "depost"
click at [328, 41] on button at bounding box center [332, 43] width 14 height 14
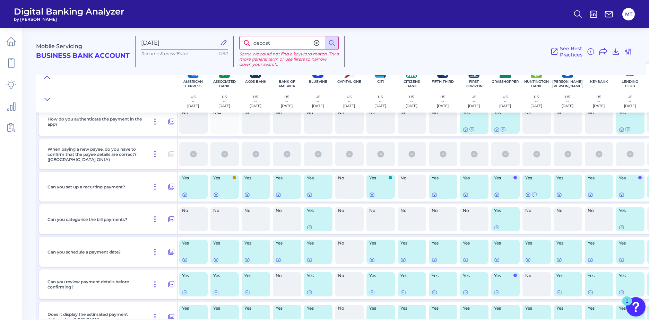
click at [314, 43] on icon at bounding box center [316, 43] width 7 height 7
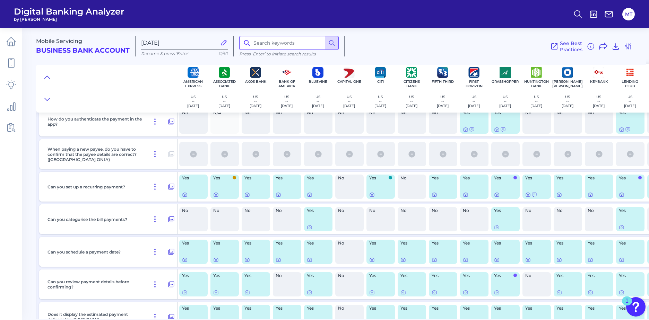
click at [289, 44] on input at bounding box center [289, 43] width 100 height 14
click at [14, 40] on icon at bounding box center [11, 41] width 9 height 9
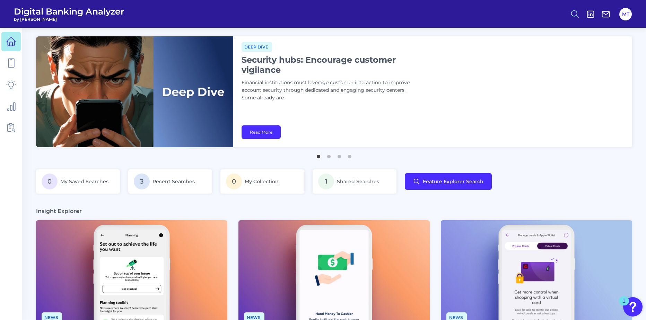
click at [577, 14] on circle at bounding box center [575, 13] width 6 height 6
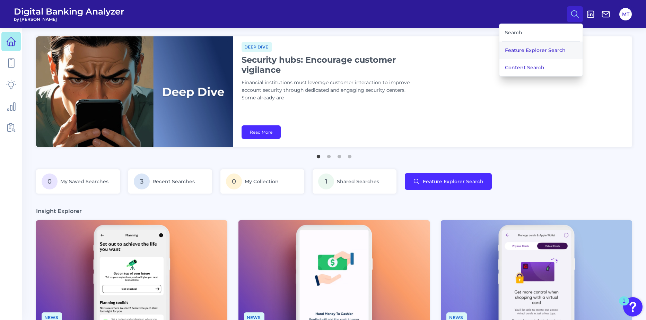
click at [523, 50] on button "Feature Explorer Search" at bounding box center [541, 50] width 83 height 17
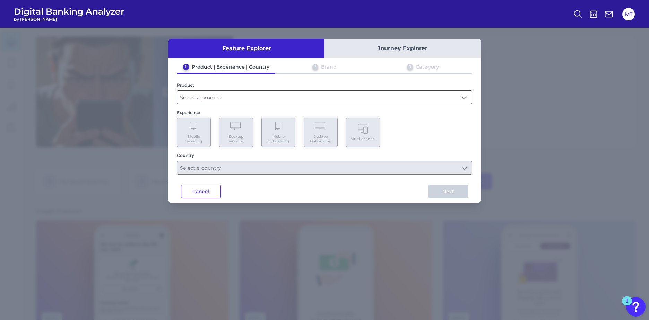
click at [196, 95] on input "text" at bounding box center [324, 97] width 295 height 13
click at [202, 114] on span "Business Bank Account" at bounding box center [211, 114] width 57 height 6
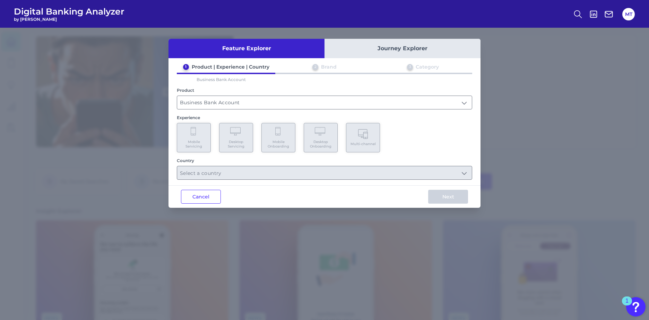
type input "Business Bank Account"
click at [196, 140] on span "Mobile Servicing" at bounding box center [194, 144] width 26 height 9
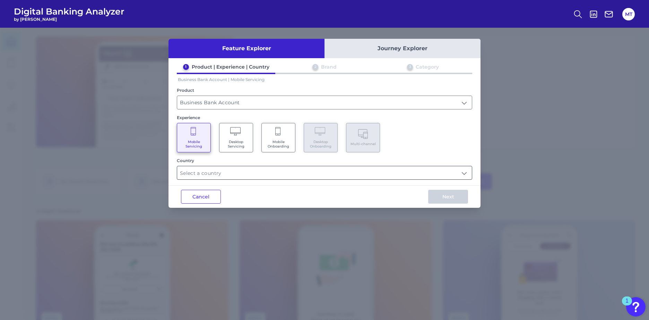
click at [460, 176] on input "text" at bounding box center [324, 172] width 295 height 13
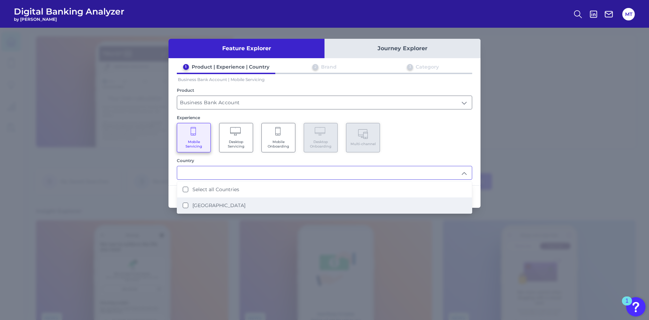
click at [204, 207] on label "United States" at bounding box center [218, 206] width 53 height 6
type input "Select all Countries"
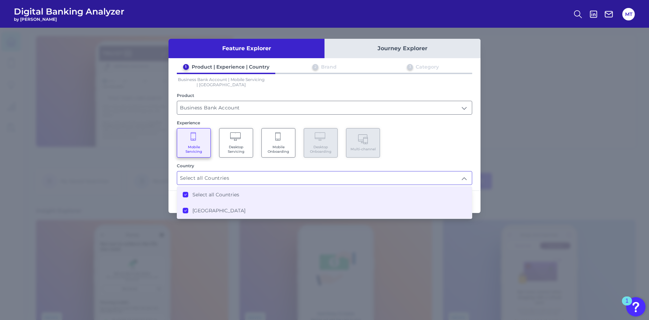
click at [437, 161] on div "1 Product | Experience | Country 2 Brand 3 Category Business Bank Account | Mob…" at bounding box center [325, 124] width 312 height 121
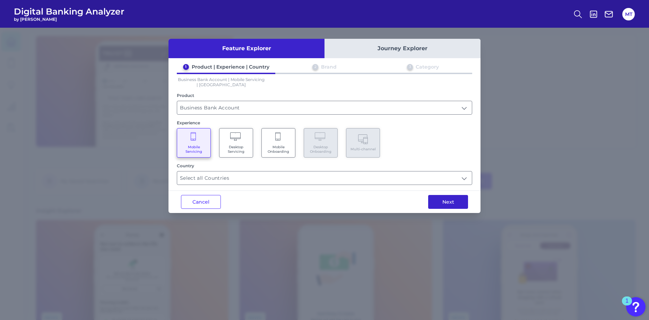
click at [448, 203] on button "Next" at bounding box center [448, 202] width 40 height 14
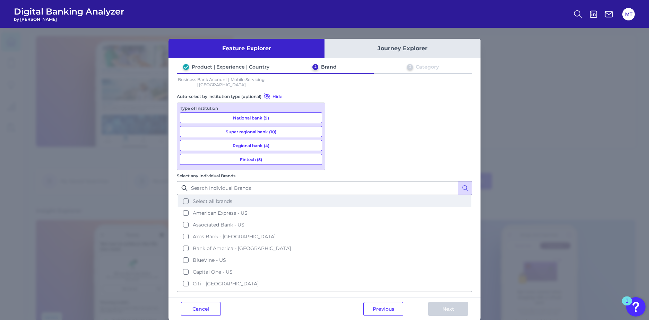
click at [232, 198] on span "Select all brands" at bounding box center [213, 201] width 40 height 6
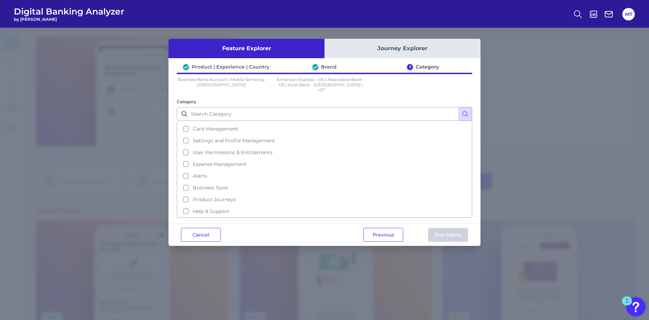
scroll to position [0, 0]
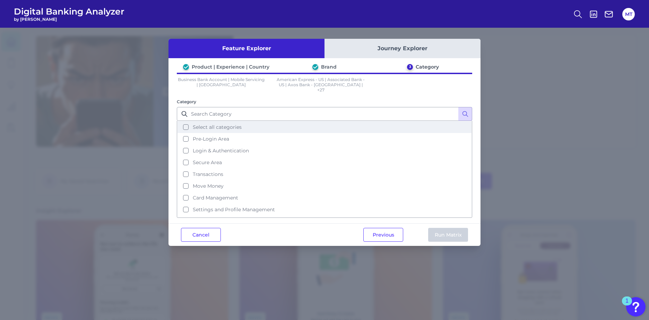
click at [183, 122] on button "Select all categories" at bounding box center [325, 127] width 294 height 12
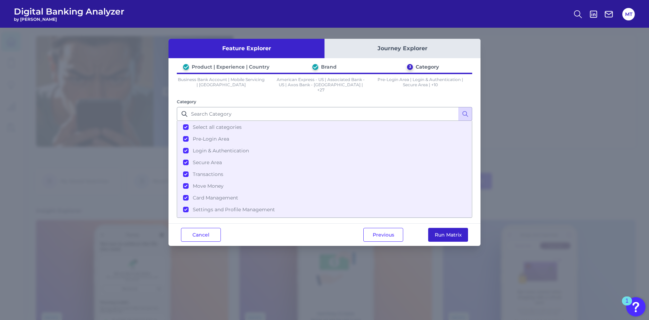
click at [451, 233] on button "Run Matrix" at bounding box center [448, 235] width 40 height 14
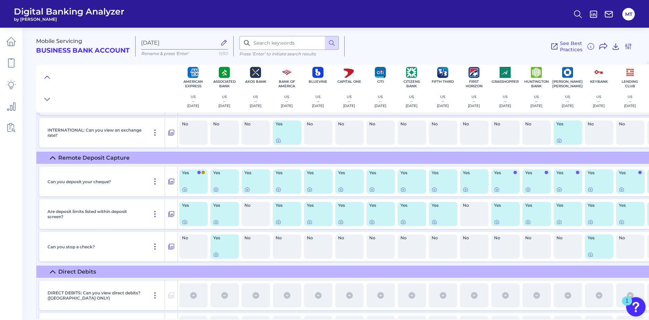
scroll to position [4351, 0]
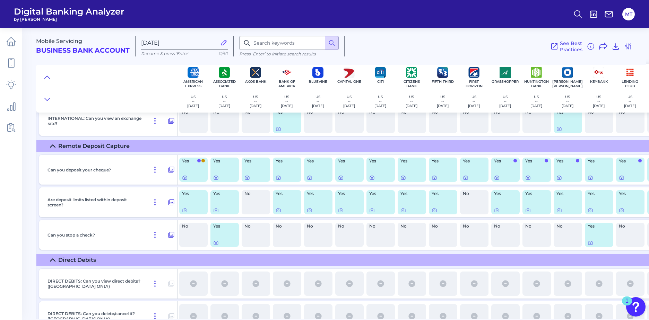
drag, startPoint x: 348, startPoint y: 316, endPoint x: 459, endPoint y: 309, distance: 111.5
click at [474, 312] on div "DIRECT DEBITS: Can you delete/cancel it? (UK ONLY)" at bounding box center [576, 317] width 1075 height 30
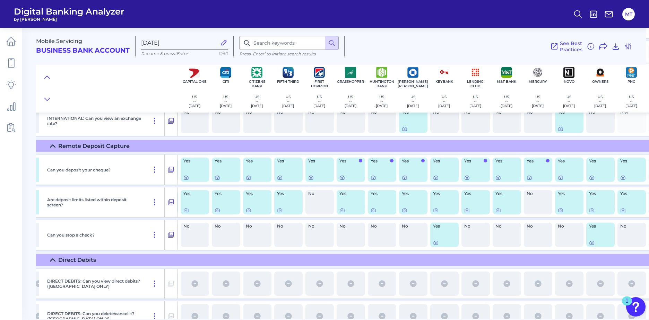
scroll to position [4351, 152]
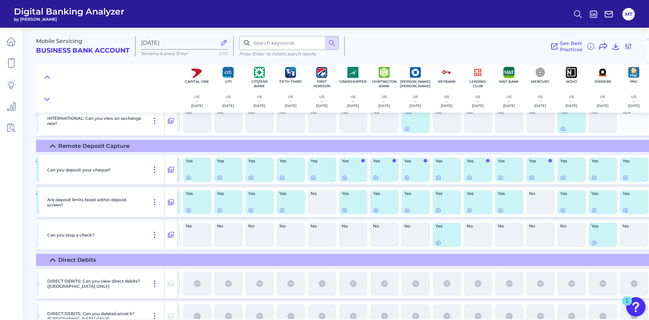
click at [414, 199] on div "Yes" at bounding box center [416, 202] width 28 height 24
click at [418, 198] on div "Yes" at bounding box center [416, 202] width 28 height 24
click at [406, 210] on icon at bounding box center [407, 211] width 6 height 6
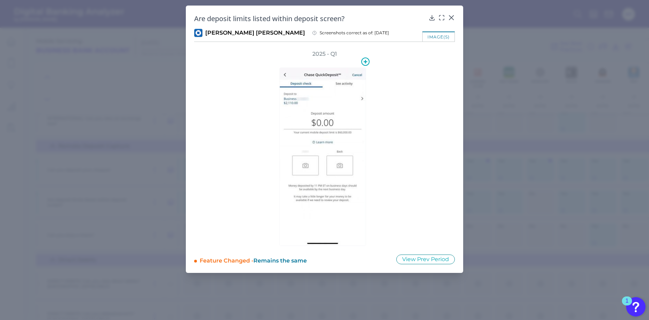
click at [363, 98] on img at bounding box center [323, 157] width 87 height 179
click at [282, 73] on img at bounding box center [323, 157] width 87 height 179
click at [435, 260] on button "View Prev Period" at bounding box center [425, 260] width 59 height 10
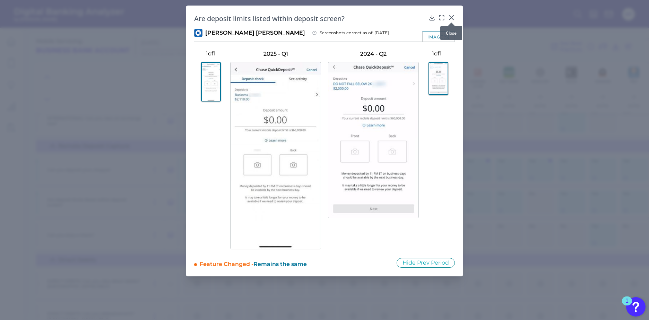
click at [451, 18] on icon at bounding box center [451, 18] width 4 height 4
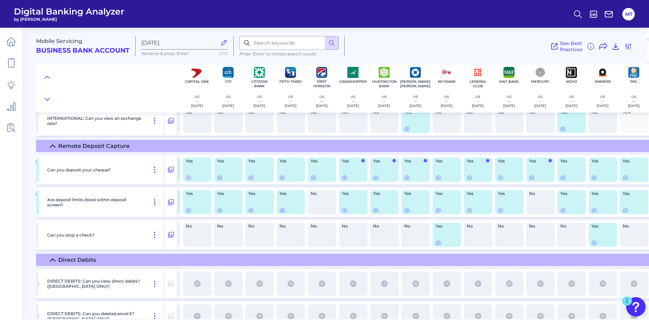
click at [231, 200] on div "Yes" at bounding box center [228, 202] width 28 height 24
click at [221, 210] on icon at bounding box center [220, 211] width 6 height 6
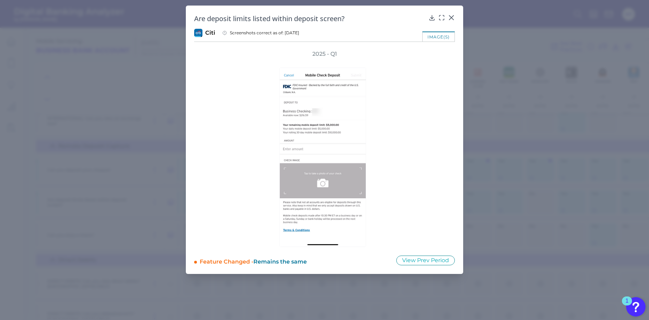
click at [434, 114] on div "2025 - Q1" at bounding box center [324, 148] width 261 height 197
click at [438, 259] on button "View Prev Period" at bounding box center [425, 261] width 59 height 10
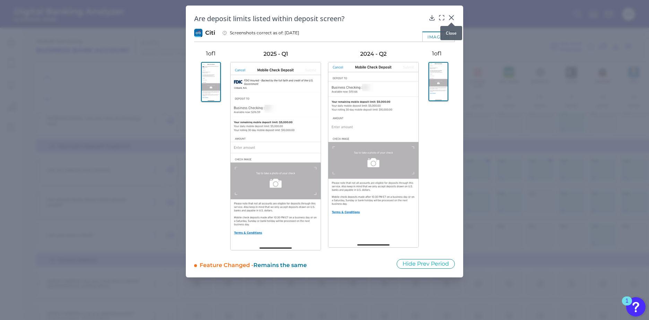
click at [450, 19] on div at bounding box center [451, 22] width 7 height 7
click at [449, 18] on icon at bounding box center [451, 17] width 7 height 7
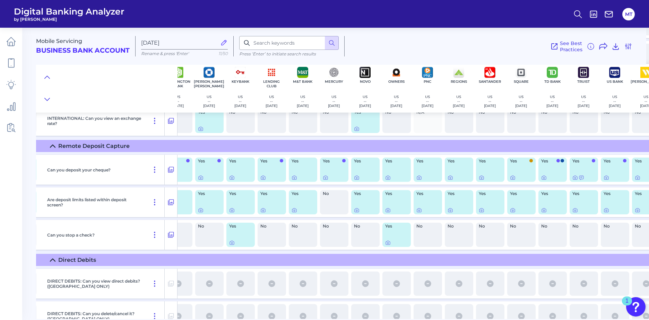
scroll to position [4351, 471]
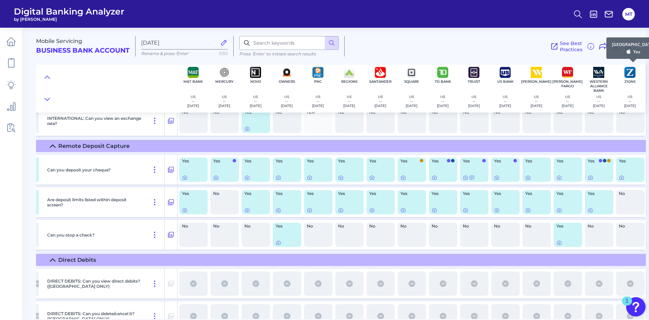
click at [631, 75] on img at bounding box center [630, 72] width 11 height 11
click at [624, 205] on div "No" at bounding box center [630, 202] width 28 height 24
click at [625, 170] on div "Yes" at bounding box center [630, 170] width 28 height 24
click at [619, 178] on icon at bounding box center [622, 178] width 6 height 6
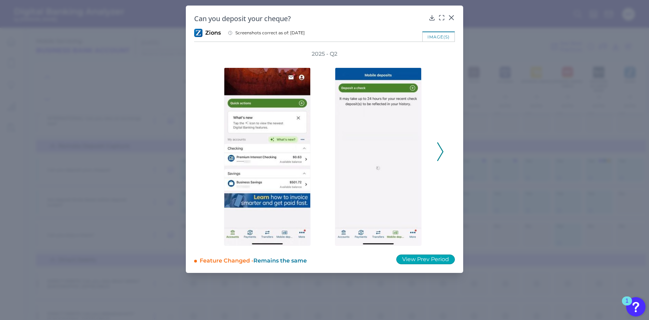
click at [443, 260] on button "View Prev Period" at bounding box center [425, 260] width 59 height 10
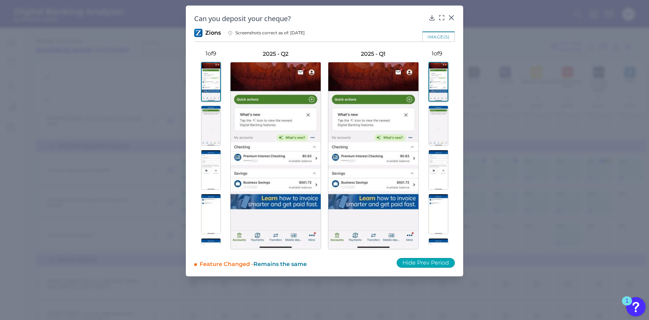
click at [442, 260] on button "Hide Prev Period" at bounding box center [426, 263] width 58 height 10
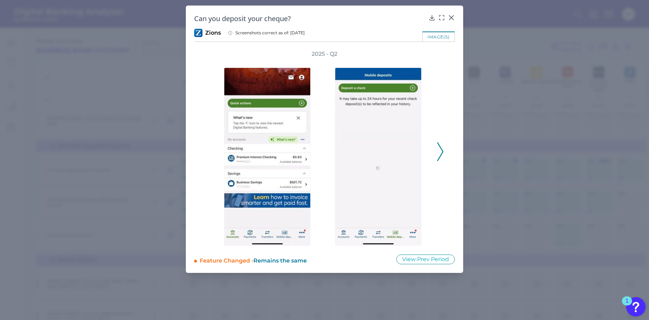
click at [445, 154] on div "2025 - Q2" at bounding box center [324, 148] width 261 height 196
click at [441, 152] on icon at bounding box center [440, 152] width 6 height 19
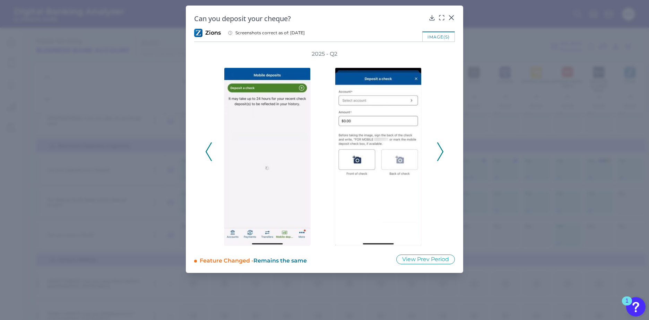
click at [441, 152] on icon at bounding box center [440, 152] width 6 height 19
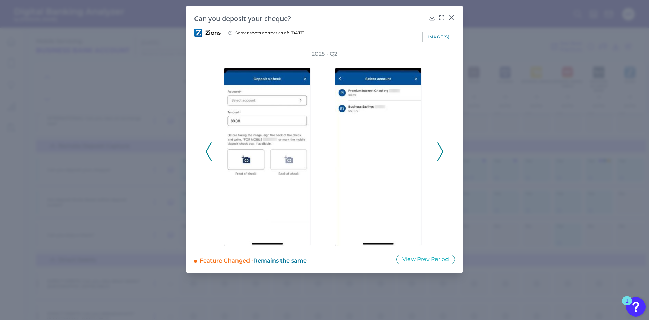
click at [441, 152] on icon at bounding box center [440, 152] width 6 height 19
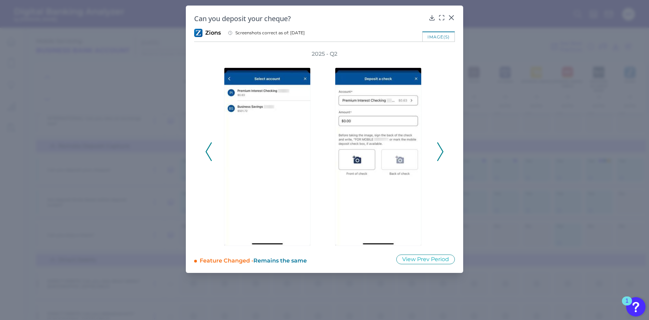
click at [441, 152] on icon at bounding box center [440, 152] width 6 height 19
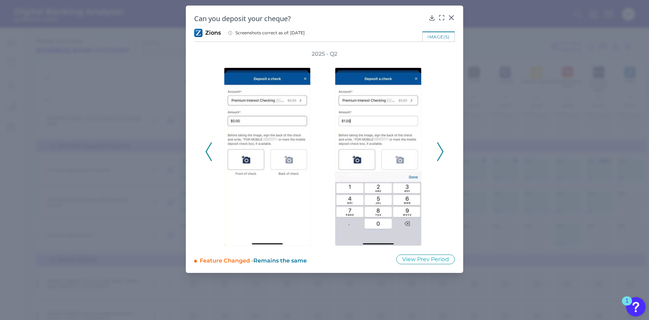
click at [441, 152] on icon at bounding box center [440, 152] width 6 height 19
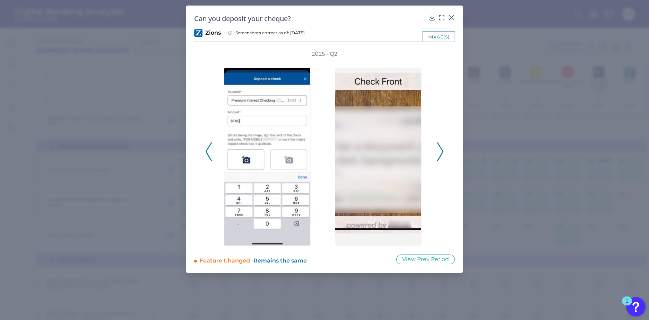
click at [441, 152] on icon at bounding box center [440, 152] width 6 height 19
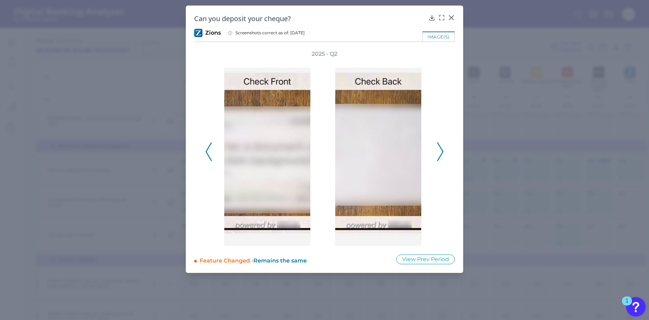
click at [441, 152] on icon at bounding box center [440, 152] width 6 height 19
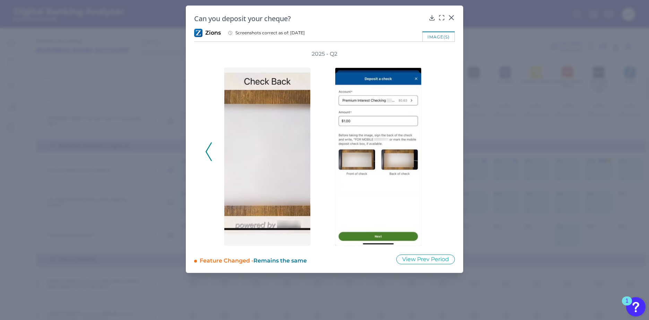
click at [441, 152] on div "2025 - Q2" at bounding box center [324, 148] width 239 height 196
click at [453, 19] on icon at bounding box center [451, 18] width 4 height 4
